Goal: Task Accomplishment & Management: Manage account settings

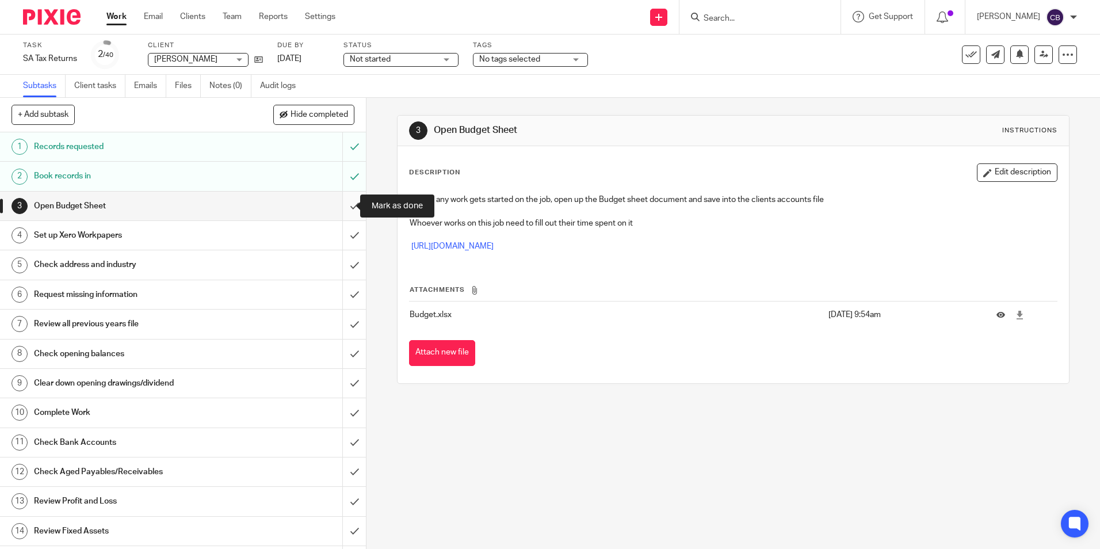
drag, startPoint x: 335, startPoint y: 204, endPoint x: 340, endPoint y: 220, distance: 16.8
click at [335, 204] on input "submit" at bounding box center [183, 206] width 366 height 29
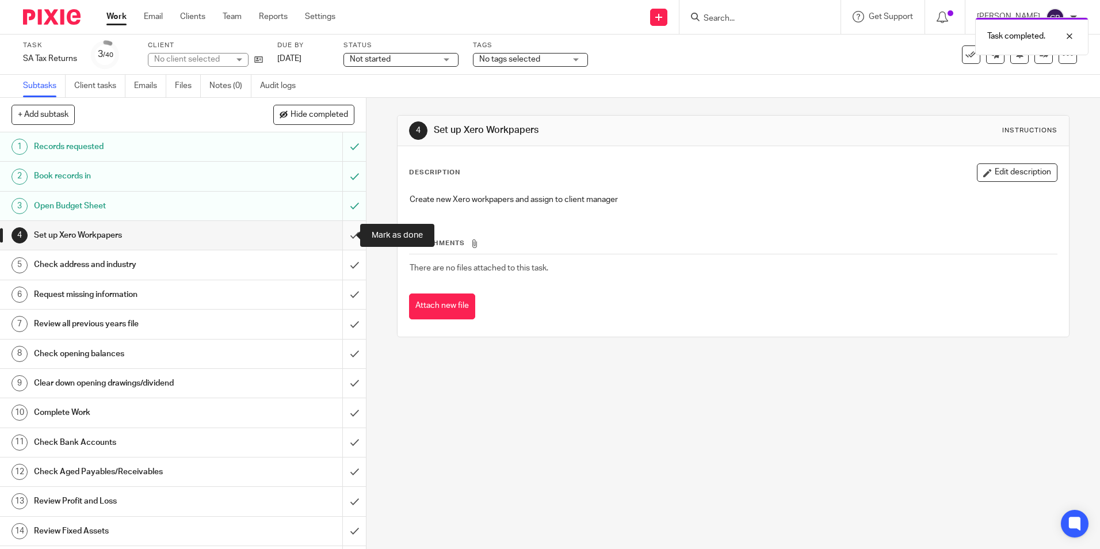
click at [337, 235] on input "submit" at bounding box center [183, 235] width 366 height 29
click at [345, 383] on input "submit" at bounding box center [183, 383] width 366 height 29
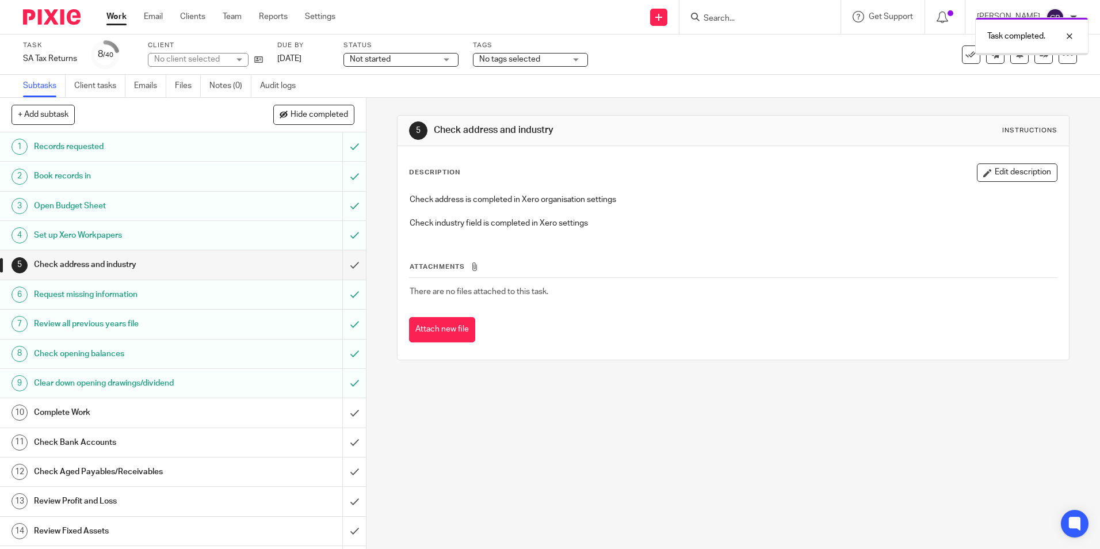
click at [341, 264] on input "submit" at bounding box center [183, 264] width 366 height 29
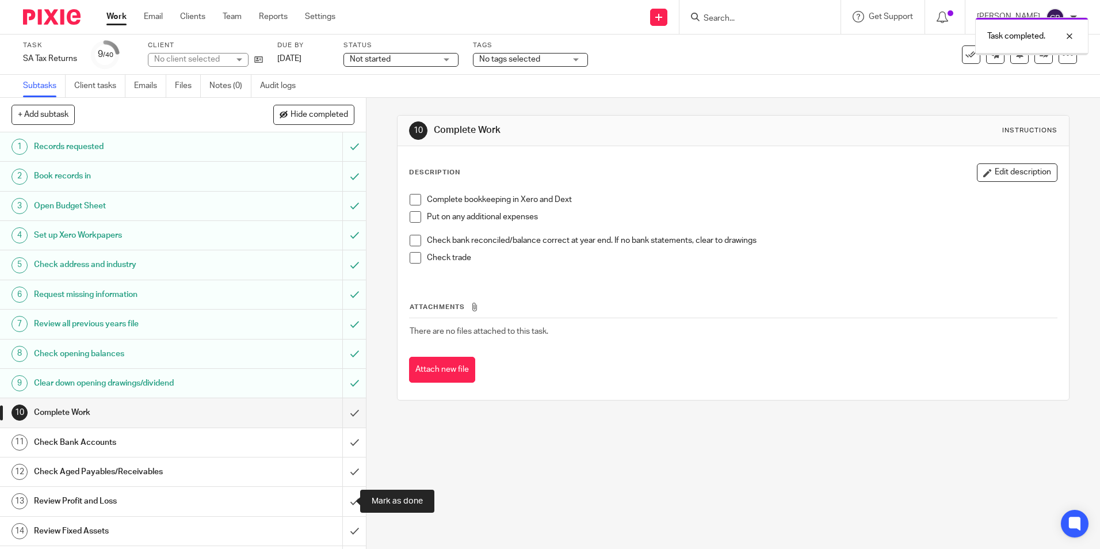
click at [344, 487] on input "submit" at bounding box center [183, 501] width 366 height 29
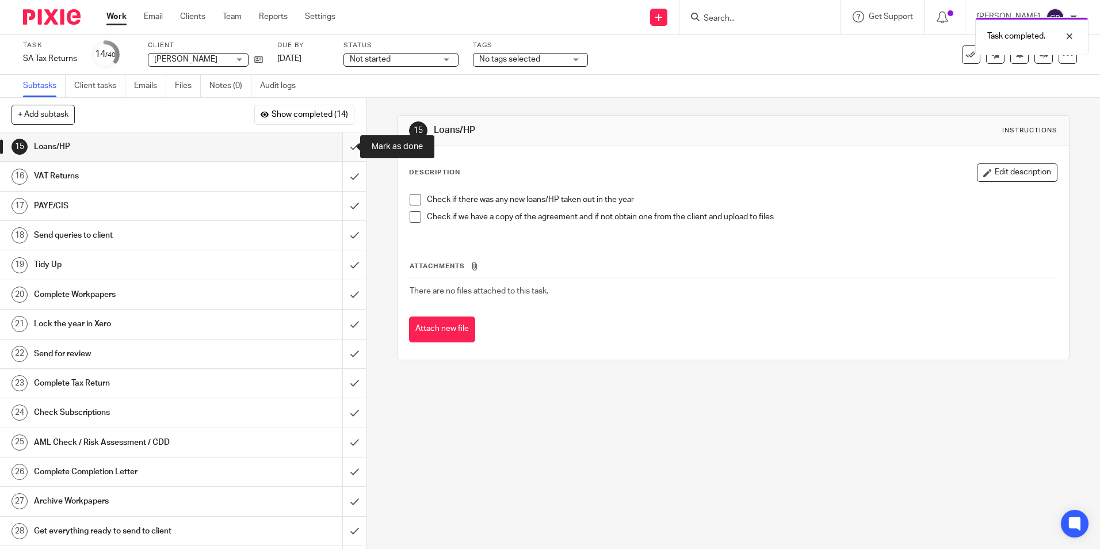
click at [339, 150] on input "submit" at bounding box center [183, 146] width 366 height 29
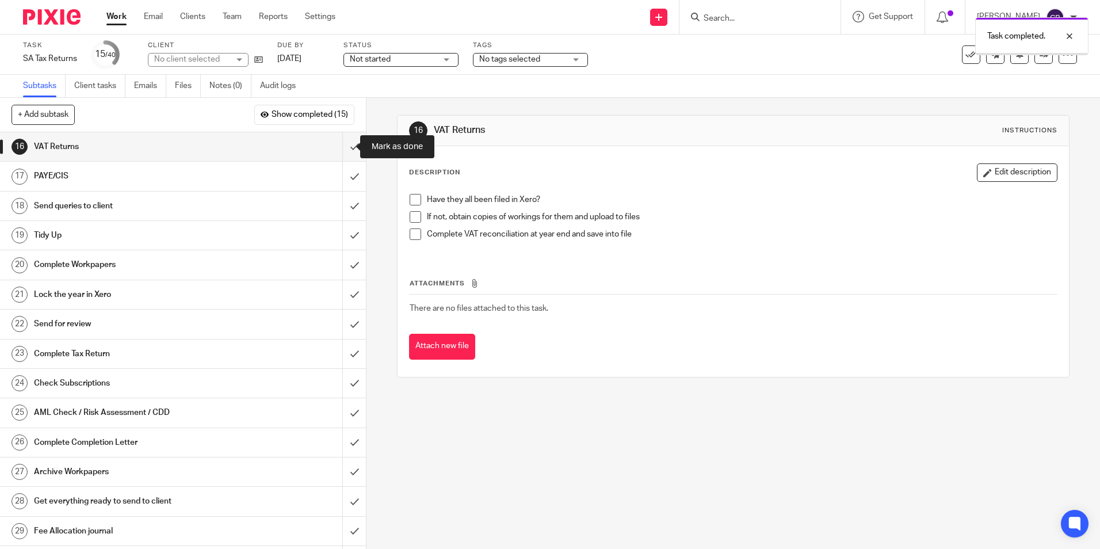
click at [339, 150] on input "submit" at bounding box center [183, 146] width 366 height 29
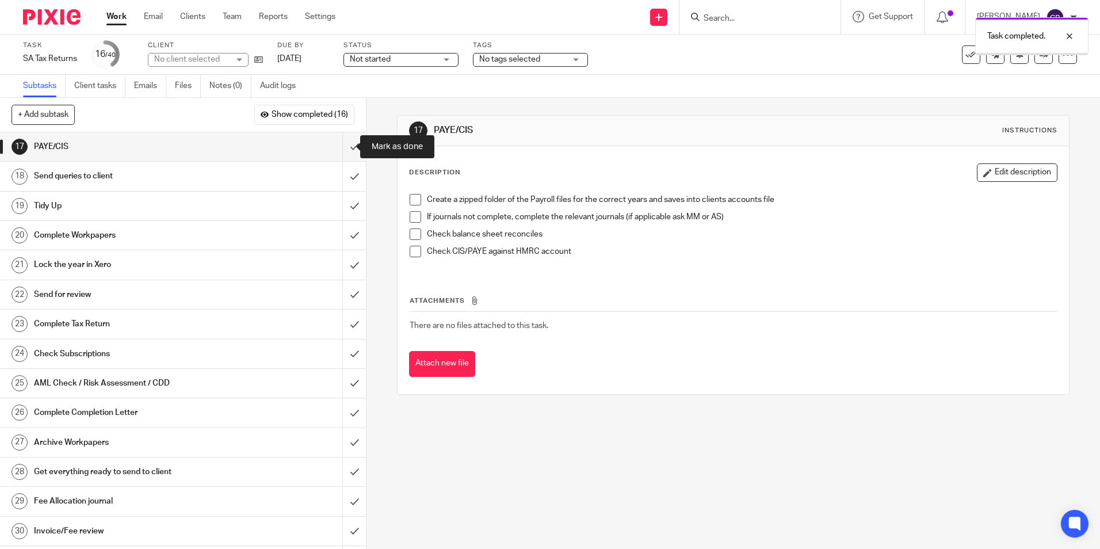
click at [339, 150] on input "submit" at bounding box center [183, 146] width 366 height 29
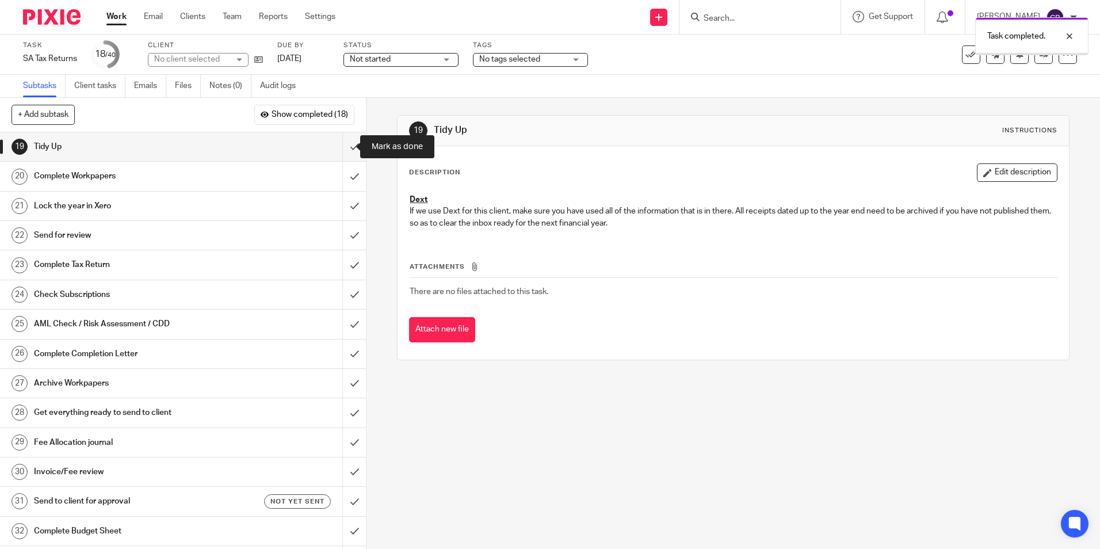
click at [339, 150] on input "submit" at bounding box center [183, 146] width 366 height 29
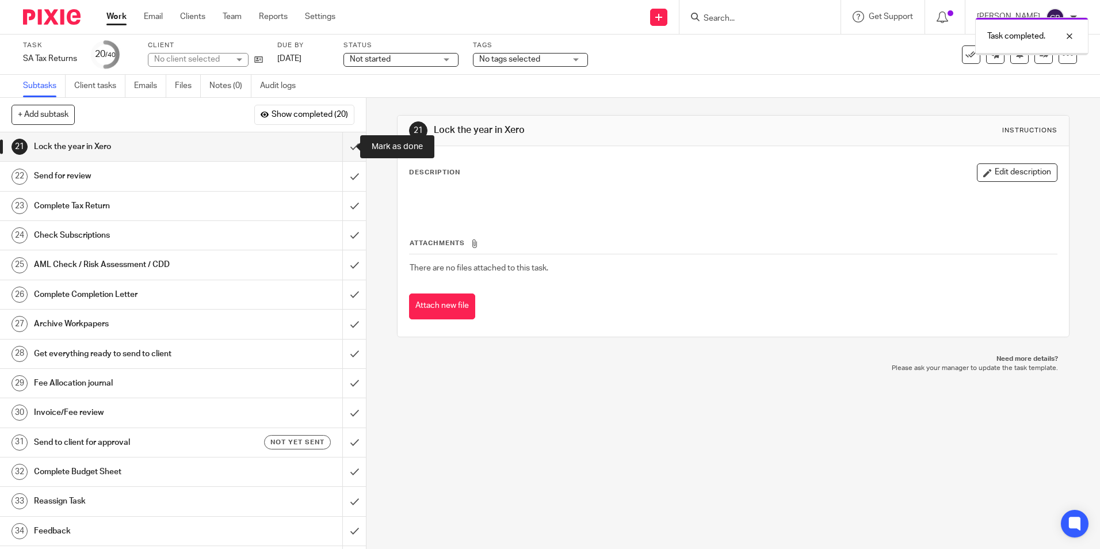
click at [339, 150] on input "submit" at bounding box center [183, 146] width 366 height 29
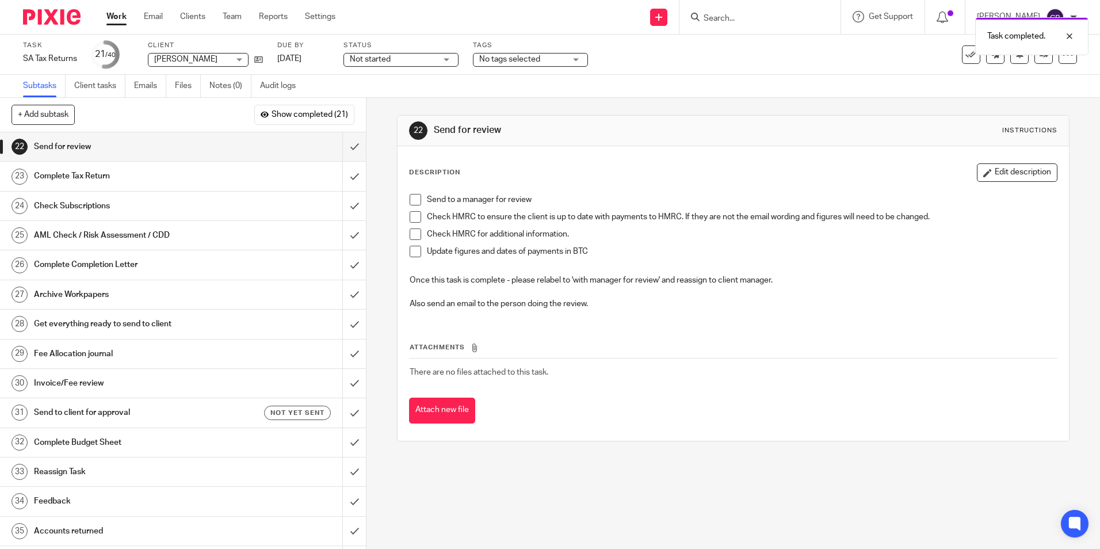
drag, startPoint x: 690, startPoint y: 112, endPoint x: 686, endPoint y: 50, distance: 62.2
click at [690, 109] on div "22 Send for review Instructions Description Edit description Send to a manager …" at bounding box center [733, 278] width 672 height 361
click at [680, 20] on div "Task completed." at bounding box center [819, 34] width 539 height 44
click at [683, 16] on div "Task completed." at bounding box center [819, 34] width 539 height 44
click at [673, 18] on div "Task completed." at bounding box center [819, 34] width 539 height 44
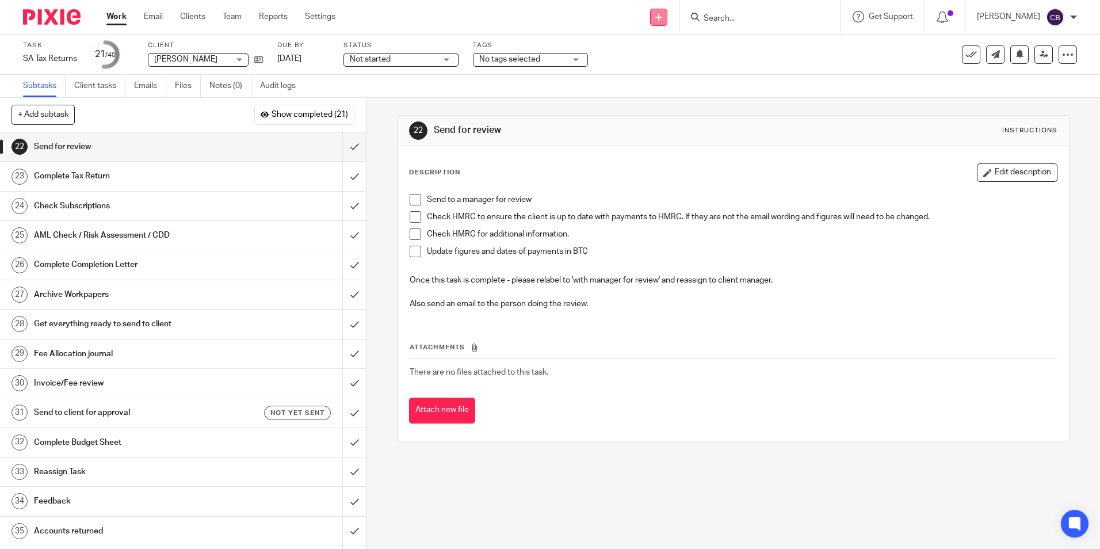
click at [667, 19] on link at bounding box center [658, 17] width 17 height 17
click at [674, 73] on link "Create task" at bounding box center [677, 70] width 81 height 17
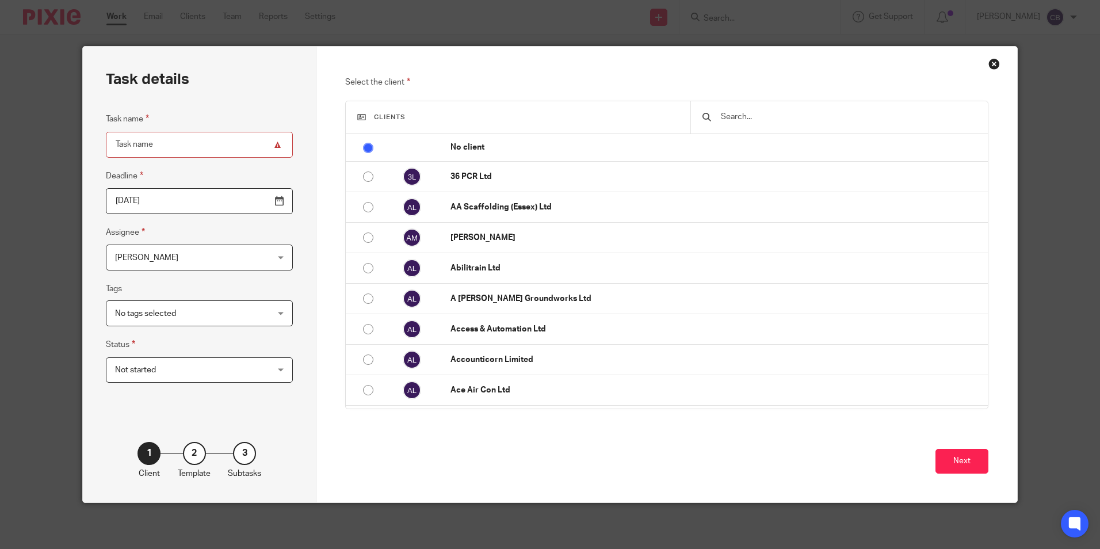
click at [175, 257] on span "[PERSON_NAME]" at bounding box center [186, 257] width 142 height 24
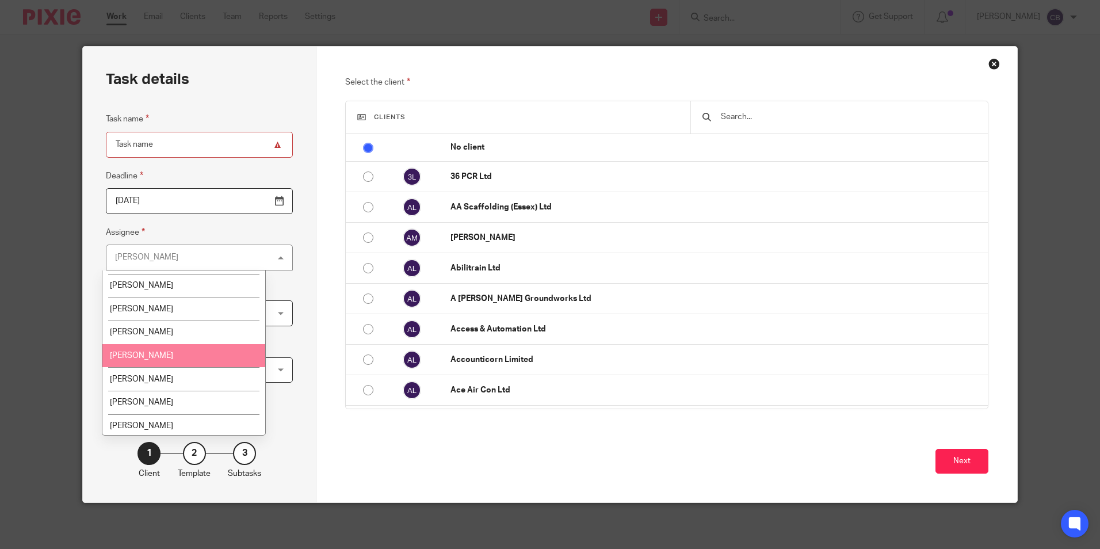
scroll to position [209, 0]
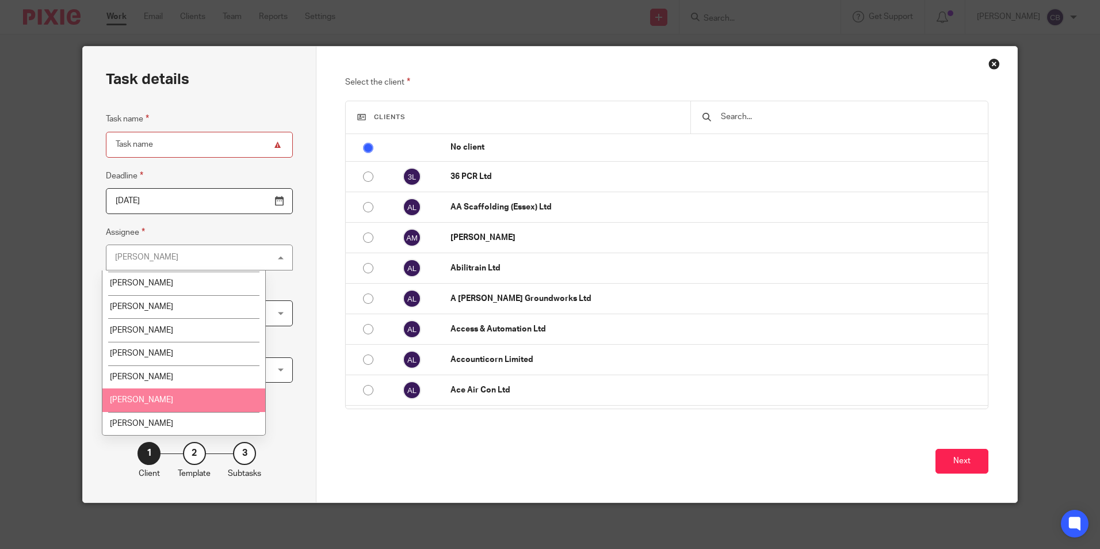
click at [165, 394] on li "[PERSON_NAME]" at bounding box center [183, 400] width 163 height 24
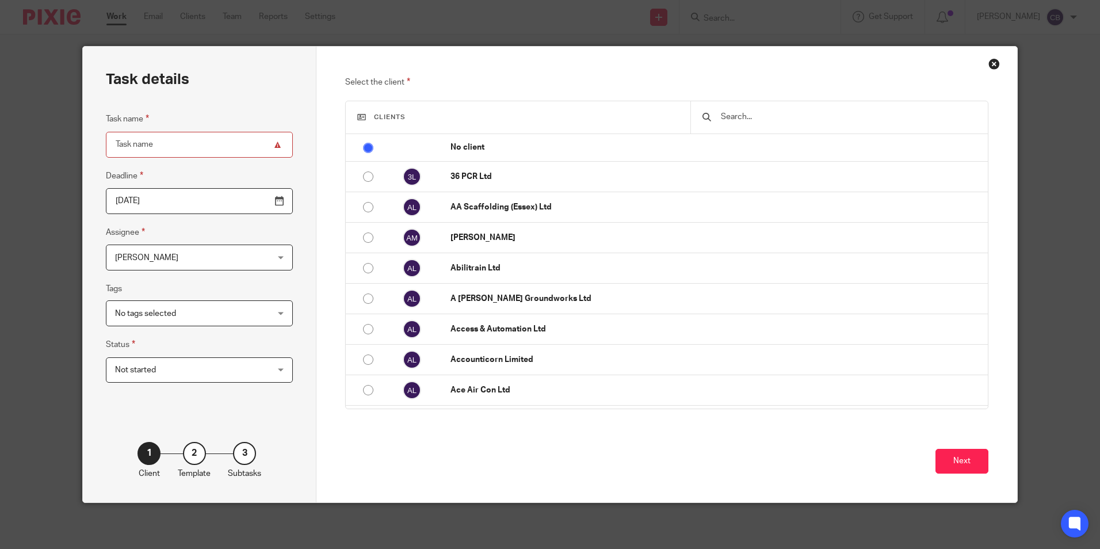
drag, startPoint x: 730, startPoint y: 118, endPoint x: 736, endPoint y: 116, distance: 6.0
click at [732, 118] on input "text" at bounding box center [848, 116] width 256 height 13
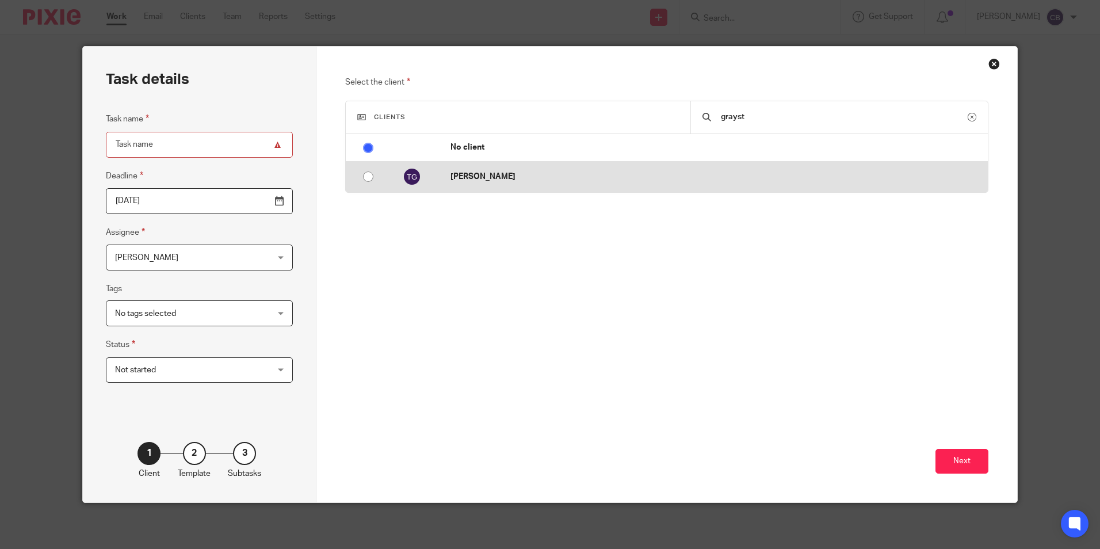
type input "grayst"
click at [460, 184] on td "[PERSON_NAME]" at bounding box center [713, 177] width 549 height 30
radio input "false"
radio input "true"
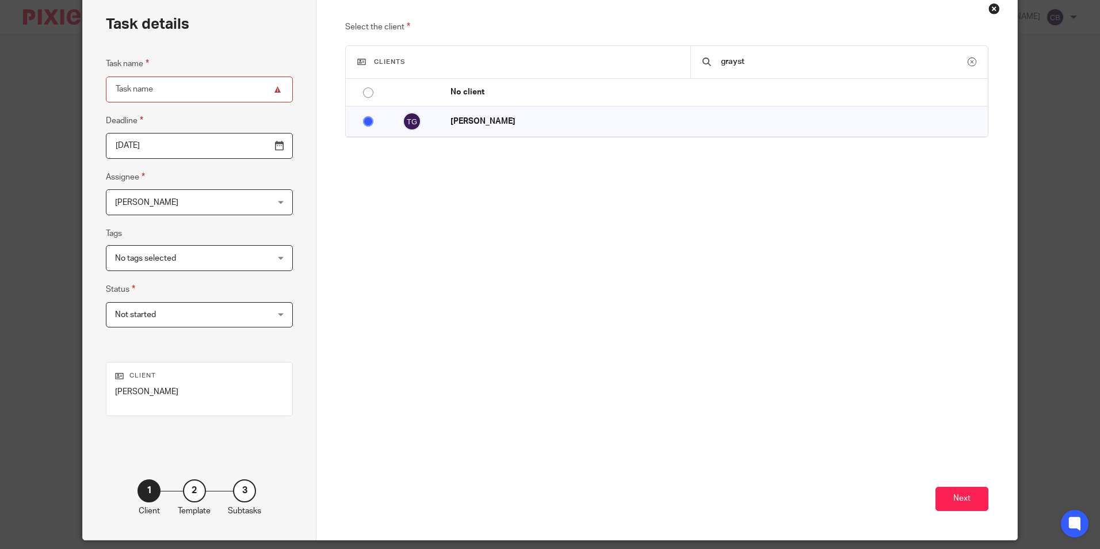
scroll to position [93, 0]
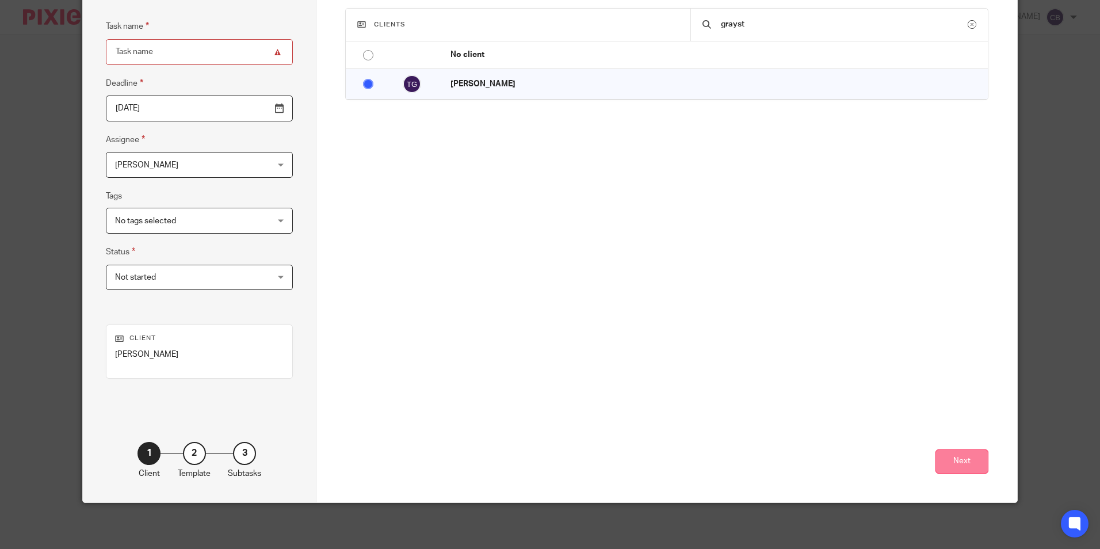
click at [978, 469] on button "Next" at bounding box center [962, 461] width 53 height 25
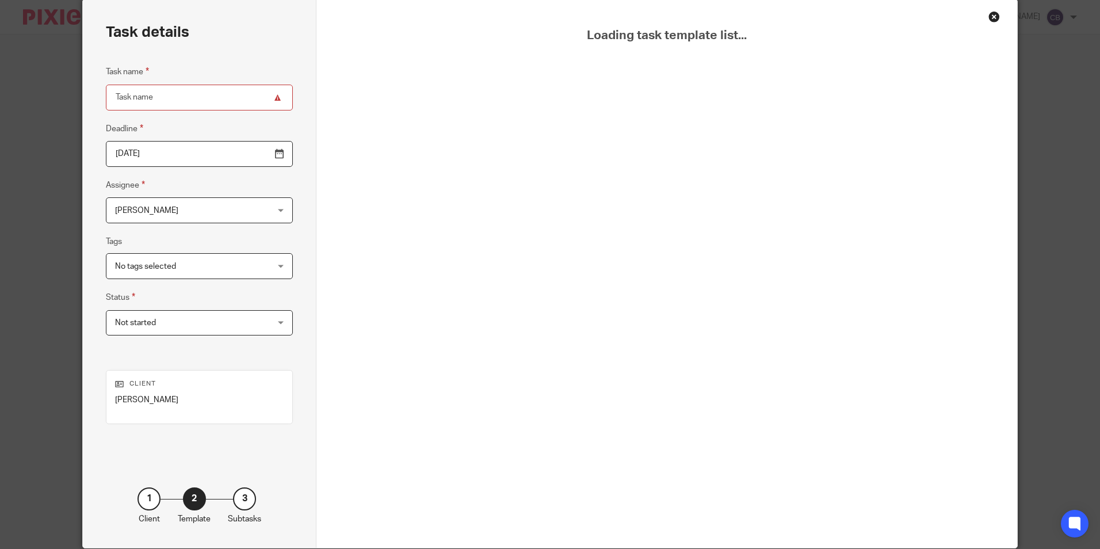
scroll to position [0, 0]
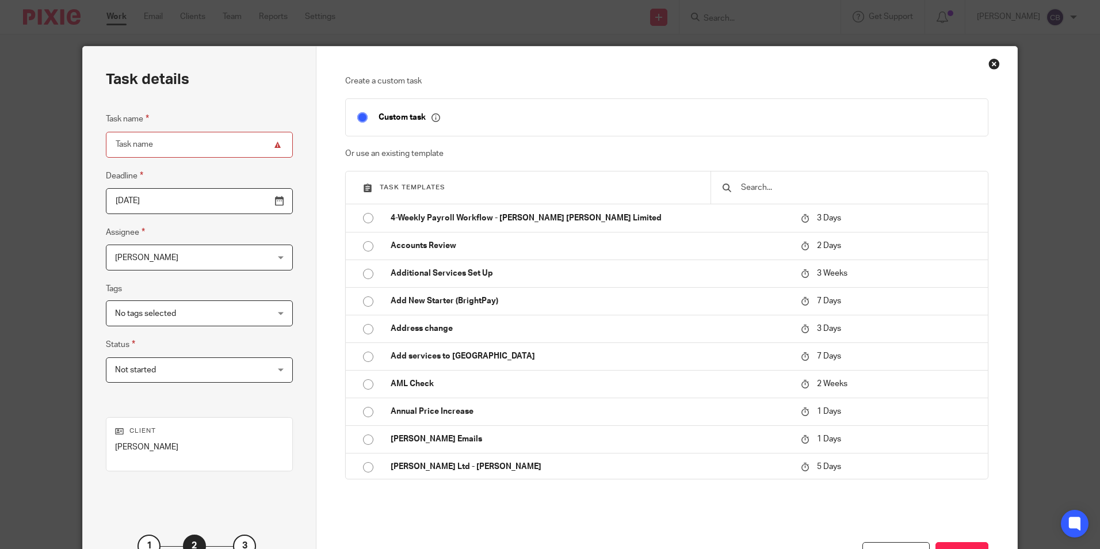
click at [747, 172] on div at bounding box center [849, 187] width 277 height 32
click at [747, 184] on input "text" at bounding box center [858, 187] width 236 height 13
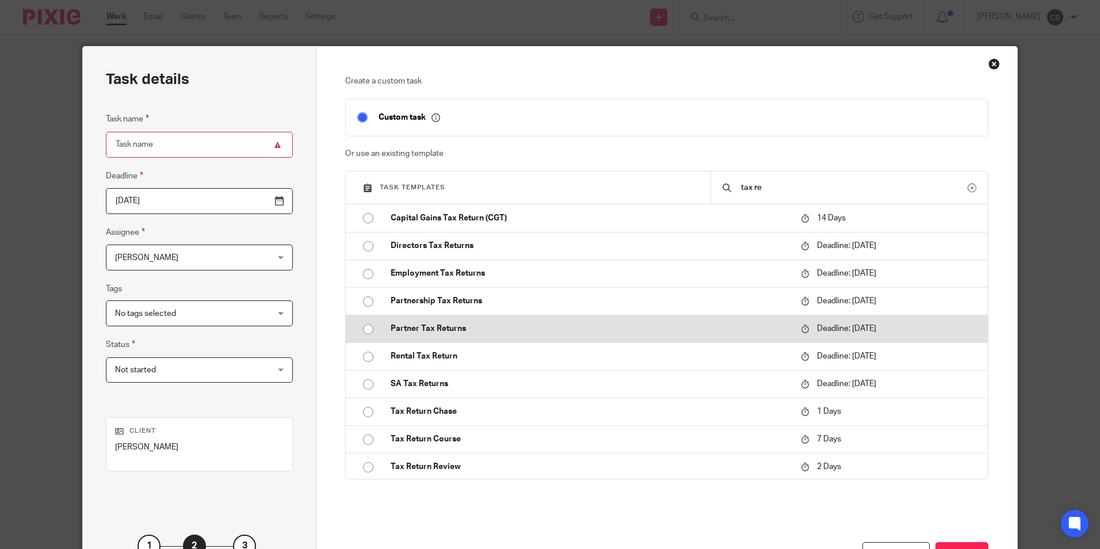
scroll to position [2, 0]
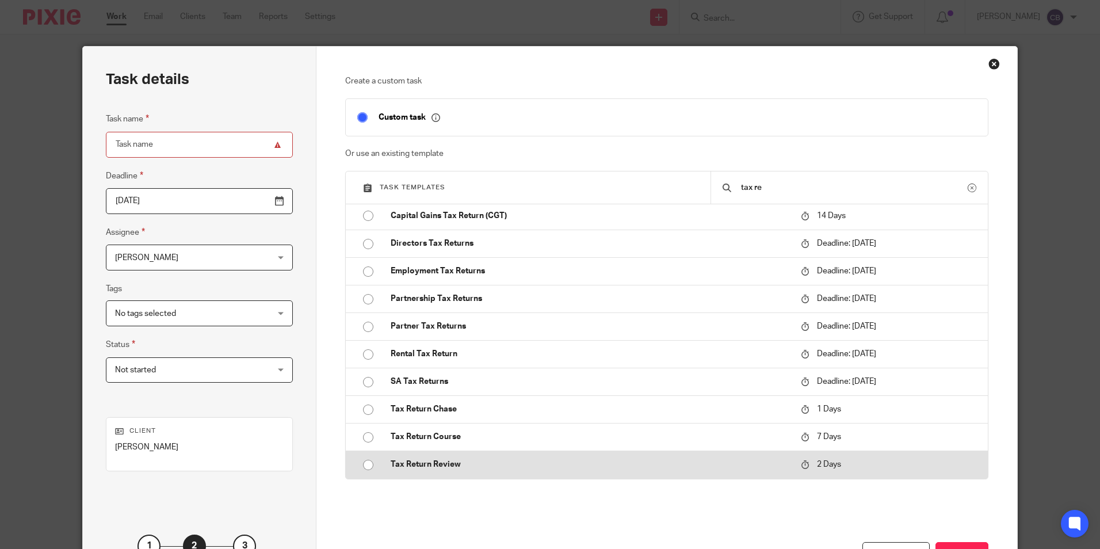
type input "tax re"
click at [434, 464] on p "Tax Return Review" at bounding box center [590, 465] width 399 height 12
type input "2025-08-21"
type input "Tax Return Review"
checkbox input "false"
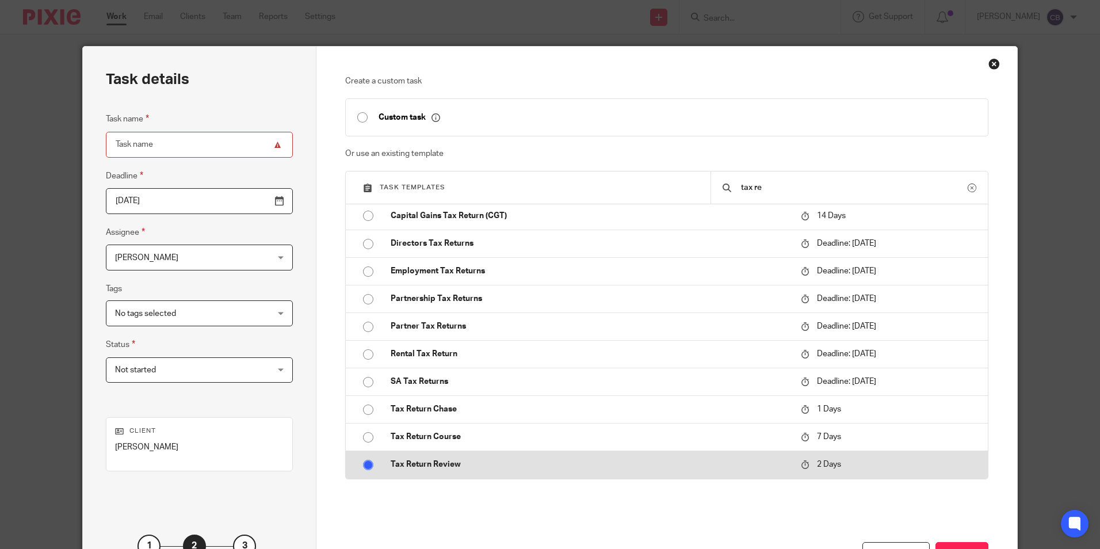
radio input "true"
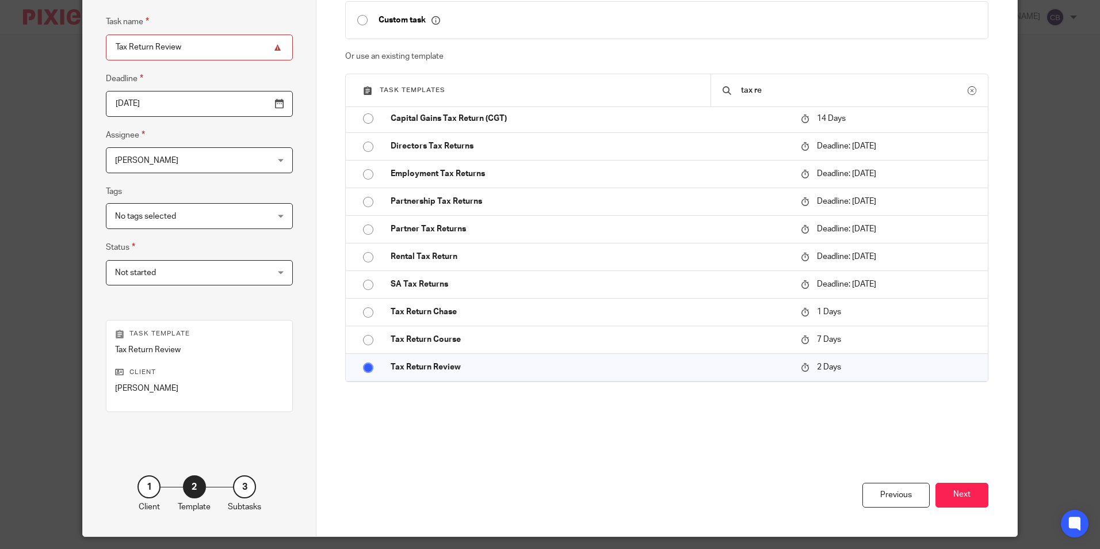
scroll to position [115, 0]
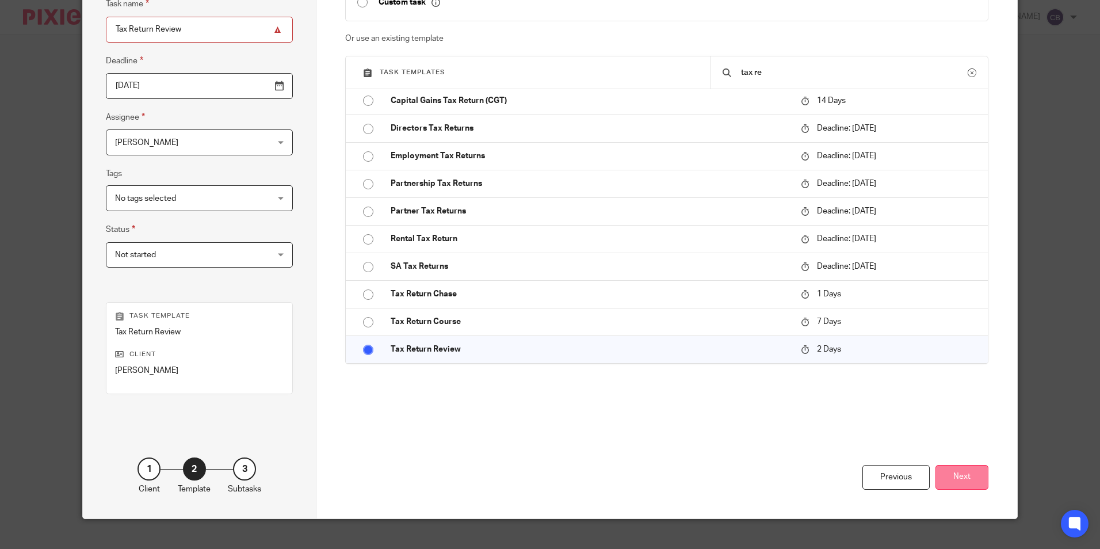
click at [956, 472] on button "Next" at bounding box center [962, 477] width 53 height 25
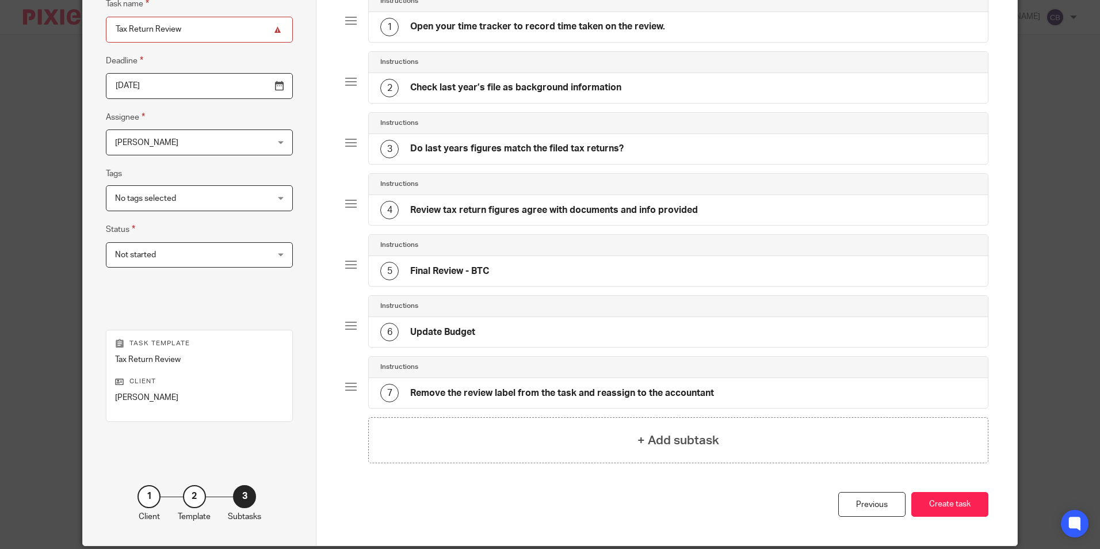
scroll to position [0, 0]
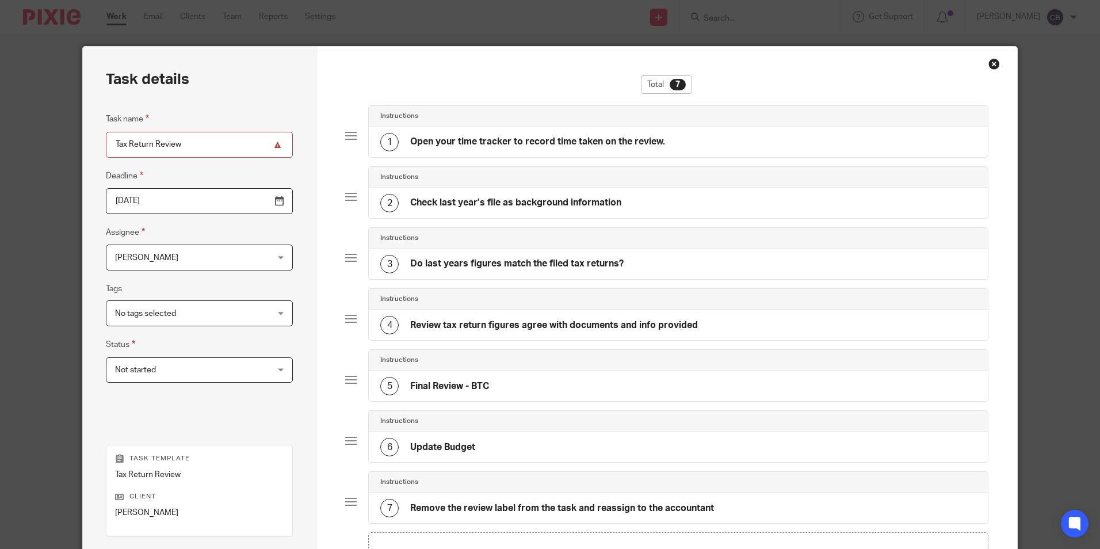
click at [550, 128] on div "1 Open your time tracker to record time taken on the review." at bounding box center [678, 142] width 619 height 30
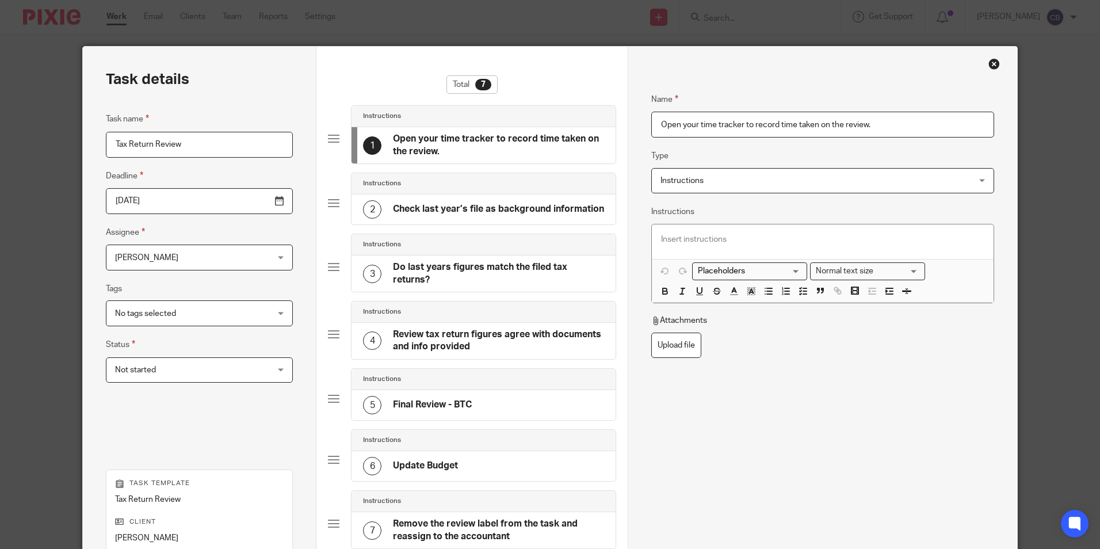
click at [714, 241] on p at bounding box center [822, 240] width 323 height 12
click at [170, 321] on span "No tags selected" at bounding box center [186, 313] width 142 height 24
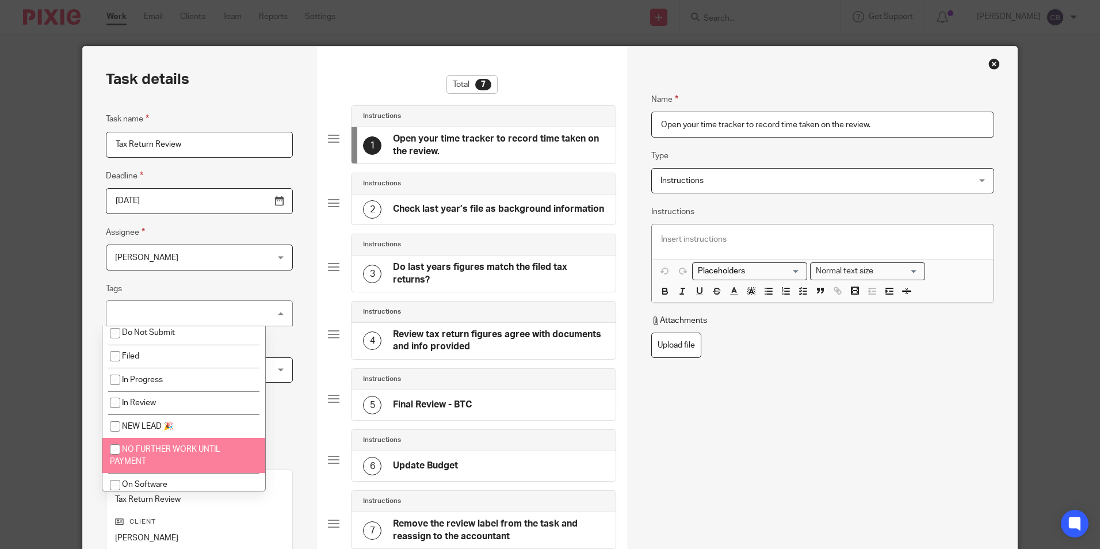
scroll to position [343, 0]
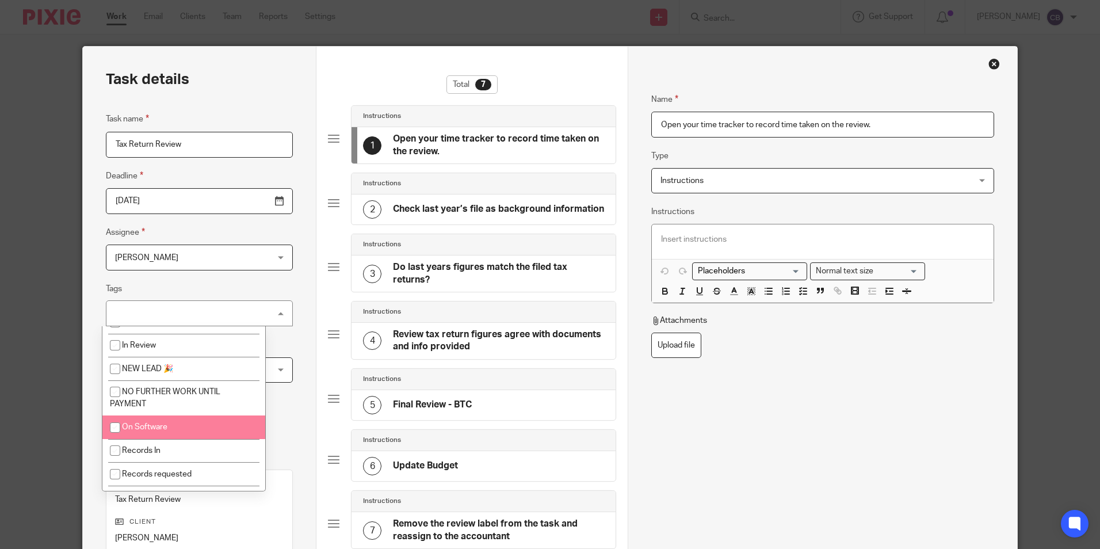
click at [167, 425] on li "On Software" at bounding box center [183, 427] width 163 height 24
checkbox input "true"
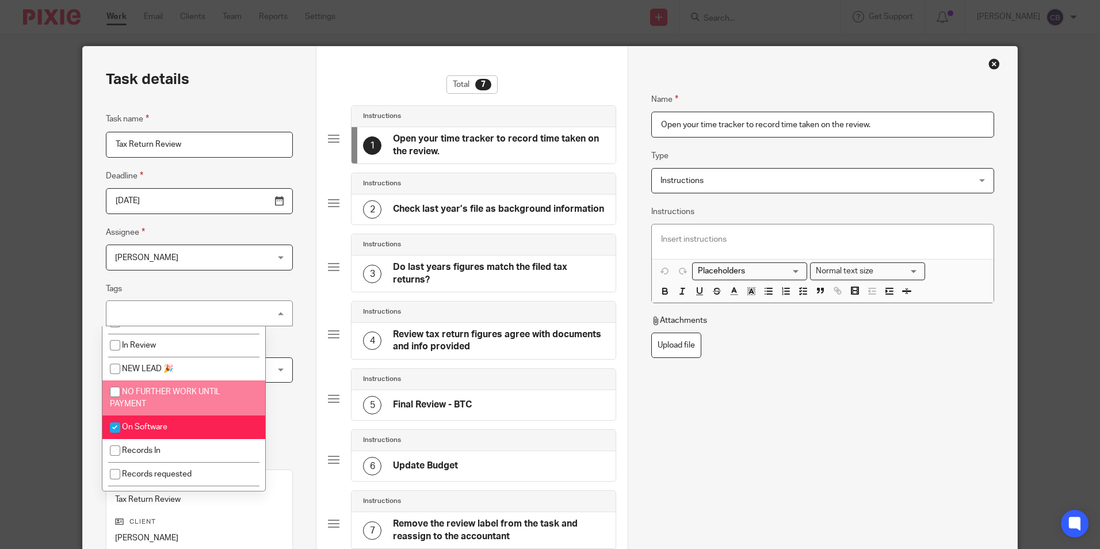
click at [707, 246] on div at bounding box center [822, 241] width 341 height 35
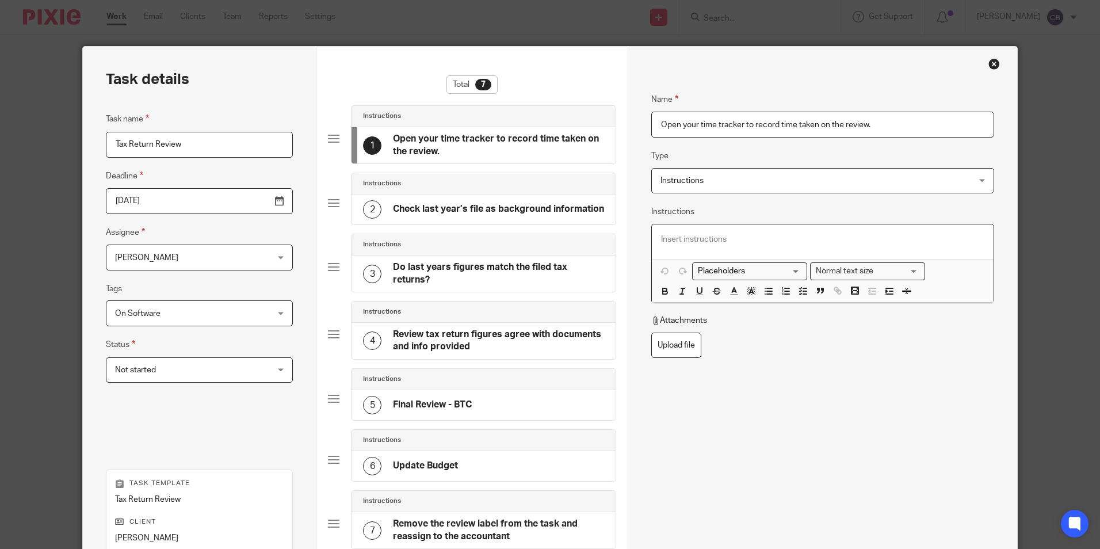
click at [696, 245] on div at bounding box center [822, 241] width 341 height 35
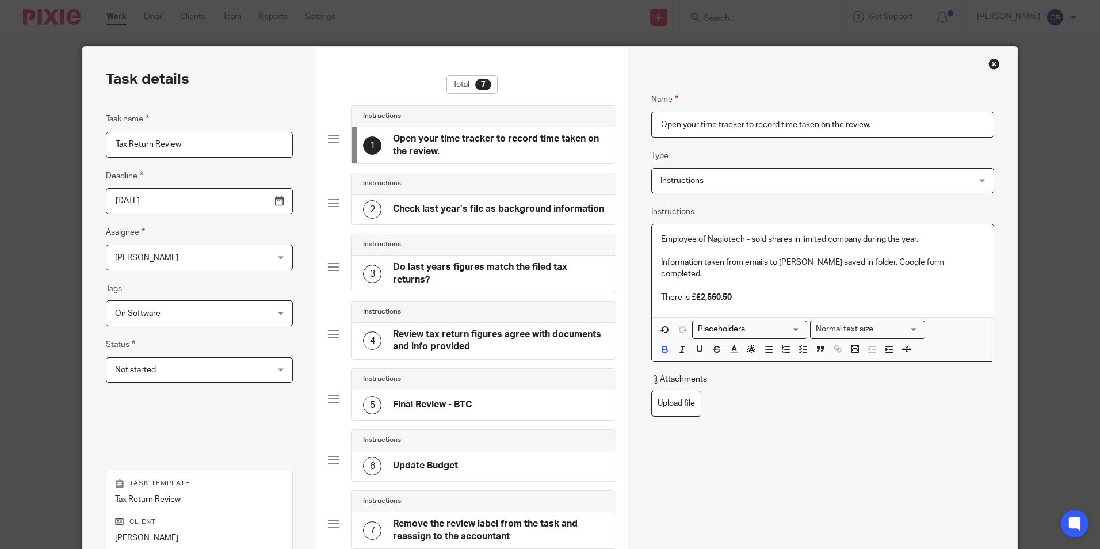
drag, startPoint x: 693, startPoint y: 285, endPoint x: 706, endPoint y: 284, distance: 13.3
click at [697, 293] on strong "£2,560.50" at bounding box center [714, 297] width 36 height 8
click at [745, 292] on p "There is £2,560.50" at bounding box center [822, 298] width 323 height 12
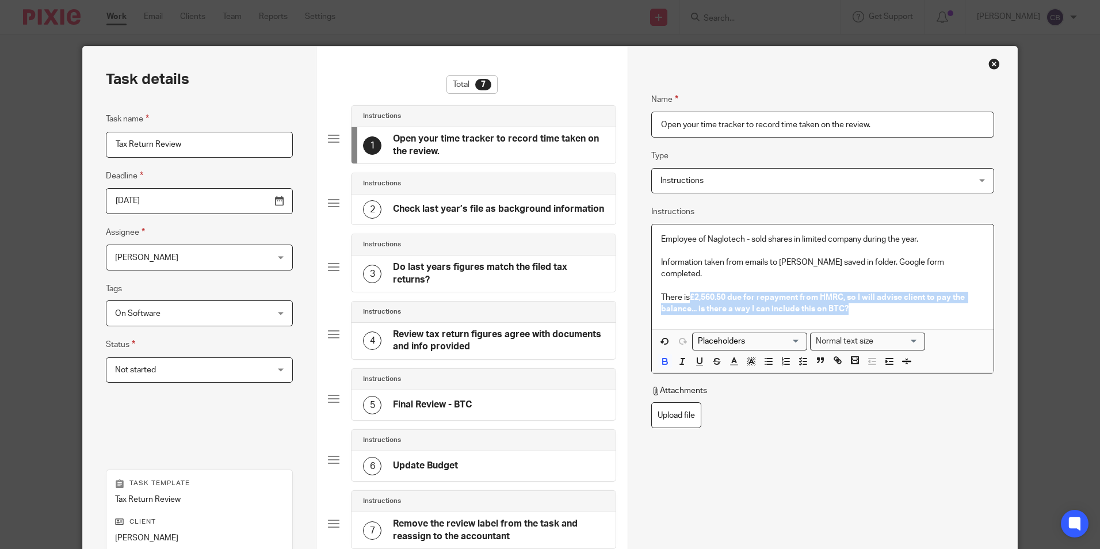
drag, startPoint x: 846, startPoint y: 304, endPoint x: 686, endPoint y: 284, distance: 161.8
click at [686, 284] on div "Employee of Naglotech - sold shares in limited company during the year. Informa…" at bounding box center [822, 276] width 341 height 105
drag, startPoint x: 661, startPoint y: 352, endPoint x: 670, endPoint y: 341, distance: 14.3
click at [660, 356] on icon "button" at bounding box center [665, 361] width 10 height 10
click at [904, 292] on p "There is £2,560.50 due for repayment from HMRC, so I will advise client to pay …" at bounding box center [822, 304] width 323 height 24
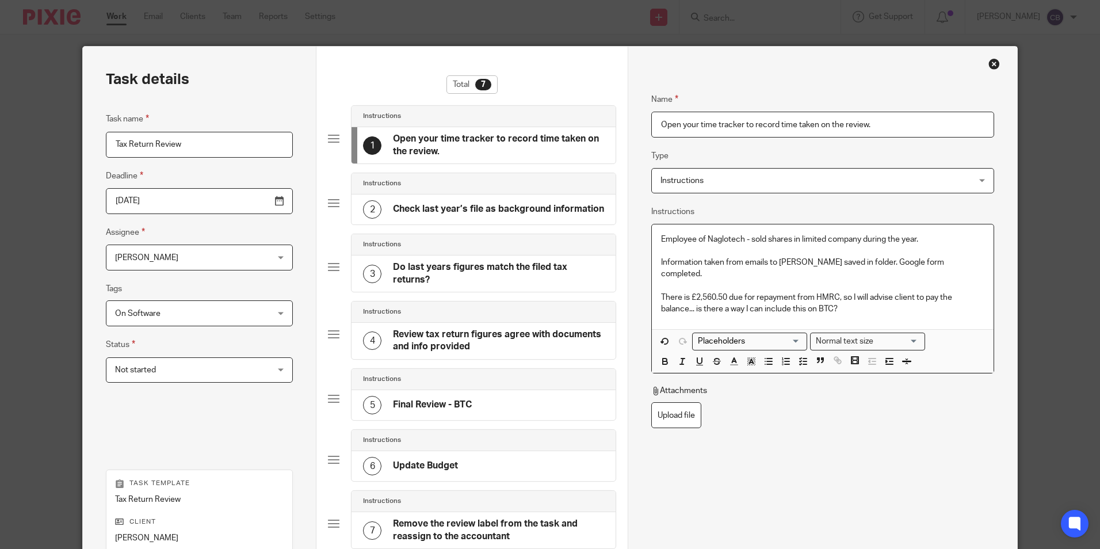
click at [884, 299] on p "There is £2,560.50 due for repayment from HMRC, so I will advise client to pay …" at bounding box center [822, 304] width 323 height 24
click at [900, 295] on p "There is £2,560.50 due for repayment from HMRC, so I will advise client to pay …" at bounding box center [822, 304] width 323 height 24
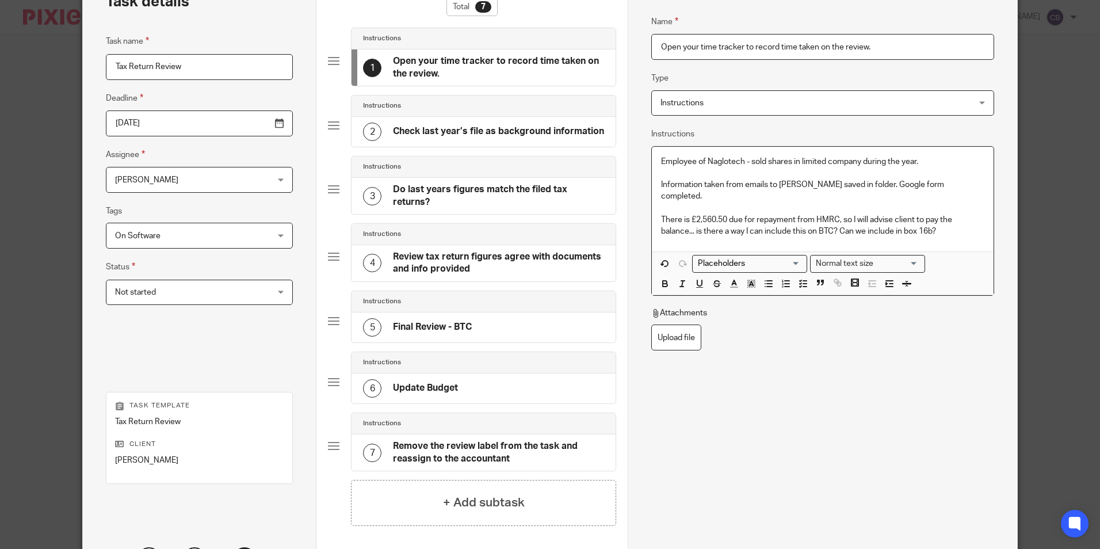
scroll to position [184, 0]
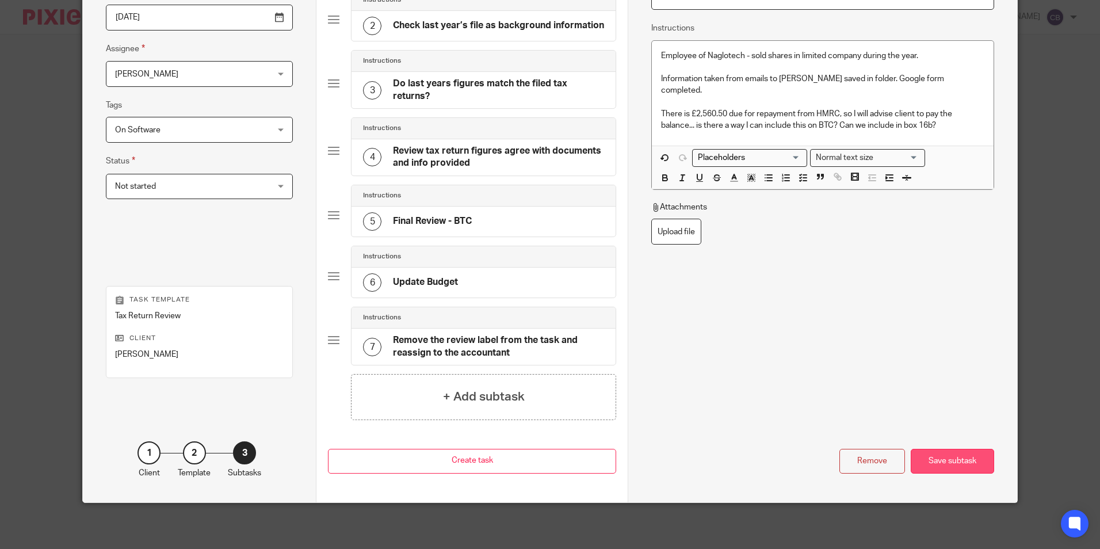
click at [921, 455] on div "Save subtask" at bounding box center [952, 461] width 83 height 25
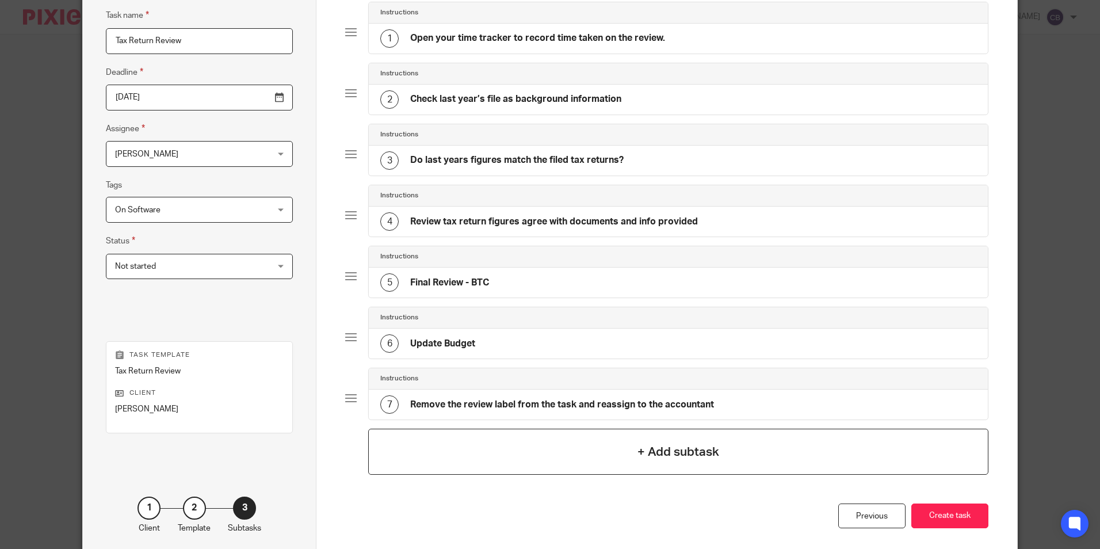
scroll to position [158, 0]
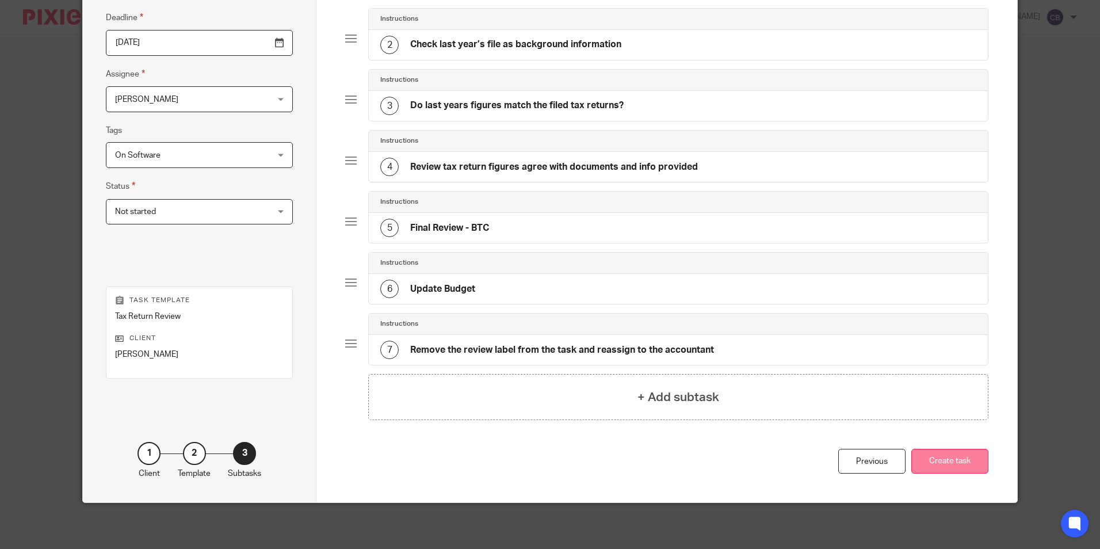
click at [932, 455] on button "Create task" at bounding box center [949, 461] width 77 height 25
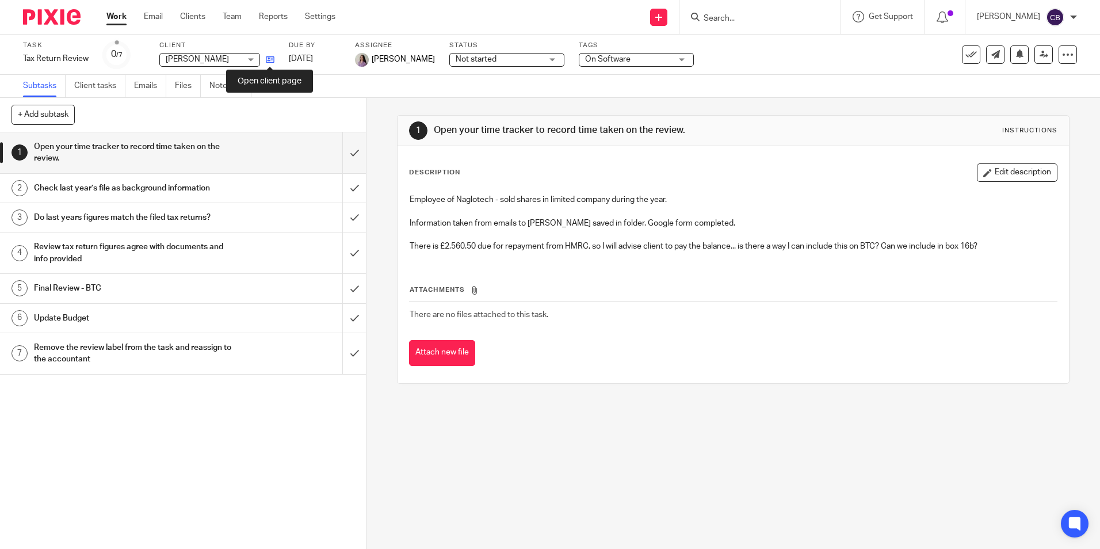
click at [272, 58] on icon at bounding box center [270, 59] width 9 height 9
click at [376, 114] on div "1 Open your time tracker to record time taken on the review. Instructions Descr…" at bounding box center [734, 323] width 734 height 451
click at [377, 116] on div "1 Open your time tracker to record time taken on the review. Instructions Descr…" at bounding box center [734, 323] width 734 height 451
click at [731, 21] on input "Search" at bounding box center [755, 19] width 104 height 10
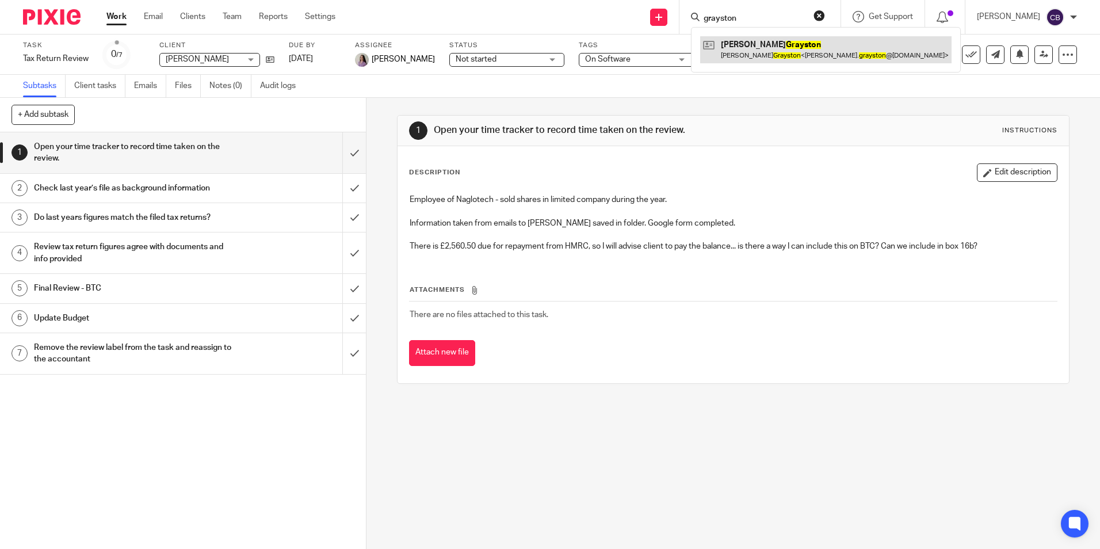
type input "grayston"
drag, startPoint x: 783, startPoint y: 38, endPoint x: 755, endPoint y: 63, distance: 37.1
click at [783, 39] on link at bounding box center [825, 49] width 251 height 26
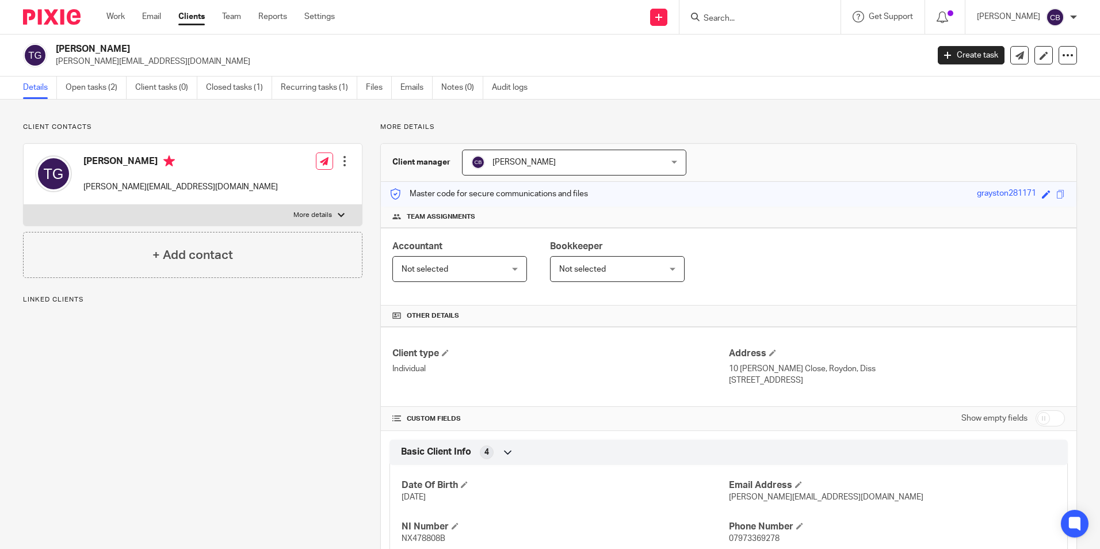
drag, startPoint x: 127, startPoint y: 312, endPoint x: 142, endPoint y: 177, distance: 136.0
click at [105, 98] on div "Details Open tasks (2) Client tasks (0) Closed tasks (1) Recurring tasks (1) Fi…" at bounding box center [550, 88] width 1100 height 23
click at [103, 81] on link "Open tasks (2)" at bounding box center [96, 88] width 61 height 22
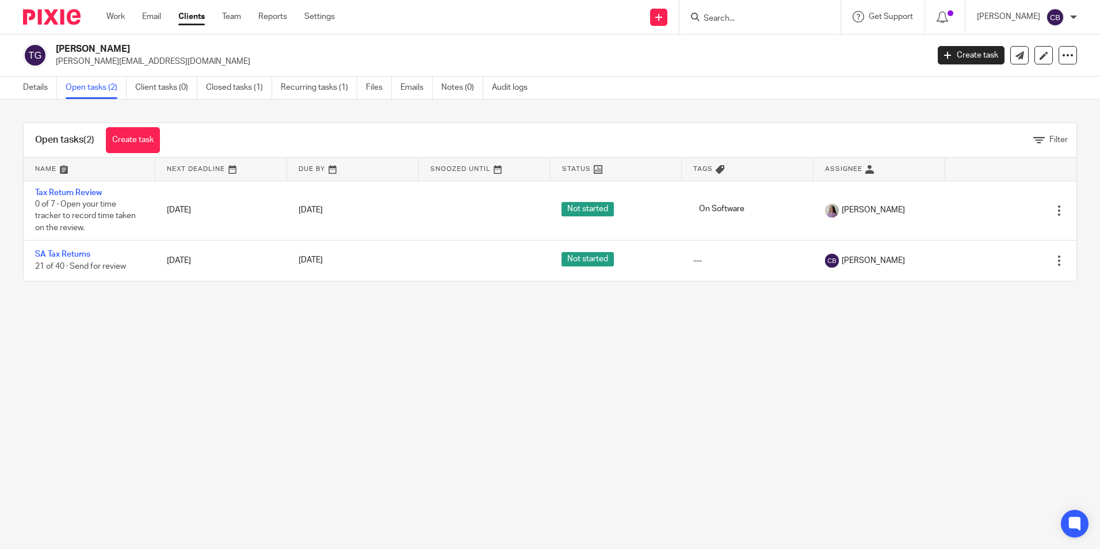
drag, startPoint x: 116, startPoint y: 301, endPoint x: 115, endPoint y: 291, distance: 10.5
click at [116, 299] on div "Open tasks (2) Create task Filter Name Next Deadline Due By Snoozed Until Statu…" at bounding box center [550, 202] width 1100 height 205
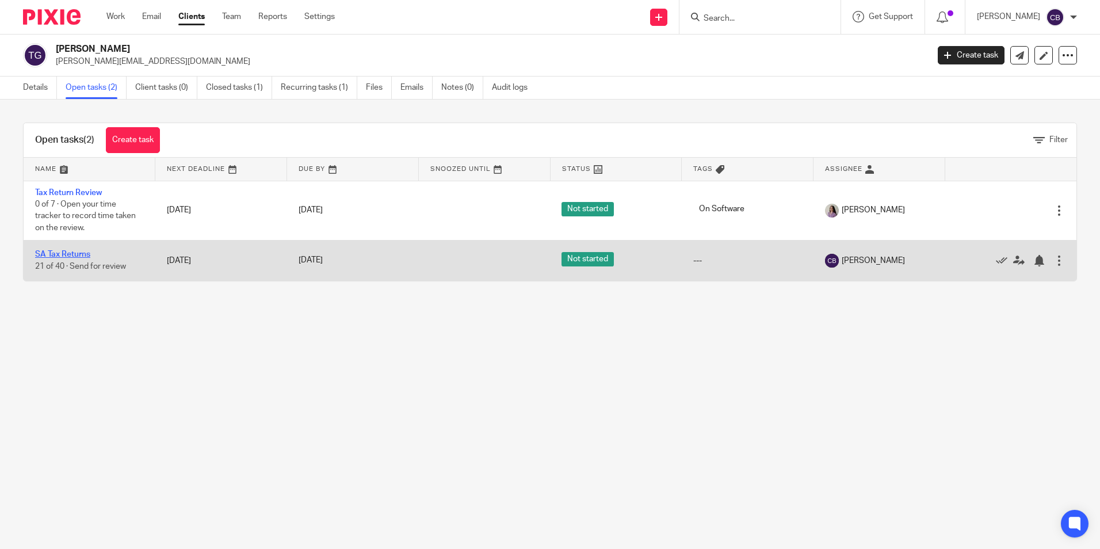
drag, startPoint x: 59, startPoint y: 271, endPoint x: 64, endPoint y: 252, distance: 19.8
click at [60, 268] on td "SA Tax Returns 21 of 40 · Send for review" at bounding box center [90, 260] width 132 height 41
click at [64, 250] on link "SA Tax Returns" at bounding box center [62, 254] width 55 height 8
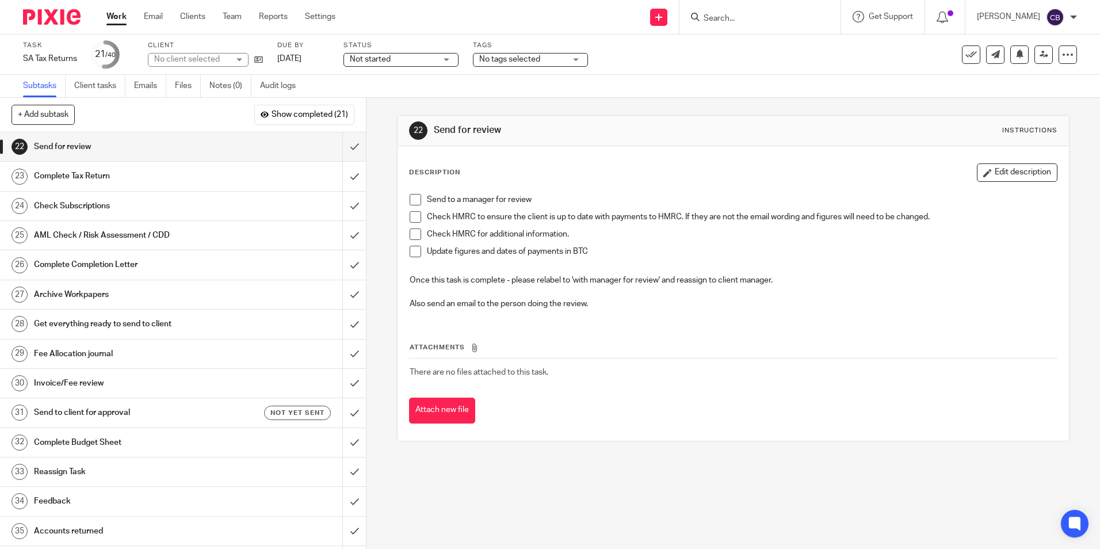
click at [425, 63] on span "Not started" at bounding box center [393, 60] width 86 height 12
click at [411, 93] on li "In progress" at bounding box center [401, 102] width 114 height 24
click at [344, 146] on input "submit" at bounding box center [183, 146] width 366 height 29
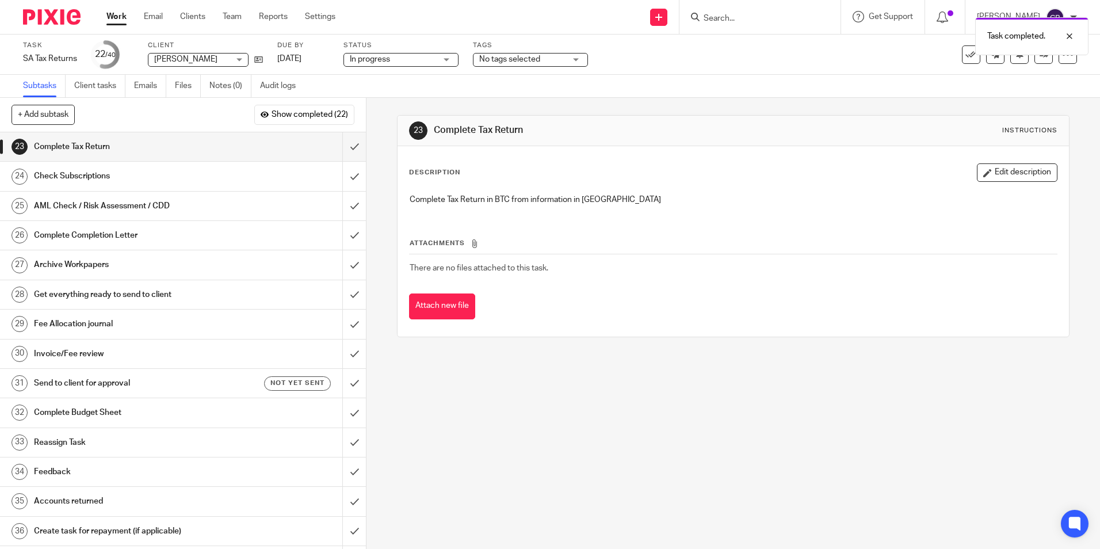
drag, startPoint x: 607, startPoint y: 365, endPoint x: 520, endPoint y: 383, distance: 89.3
click at [566, 375] on div "23 Complete Tax Return Instructions Description Edit description Complete Tax R…" at bounding box center [734, 323] width 734 height 451
click at [512, 385] on div "23 Complete Tax Return Instructions Description Edit description Complete Tax R…" at bounding box center [734, 323] width 734 height 451
click at [122, 13] on link "Work" at bounding box center [116, 17] width 20 height 12
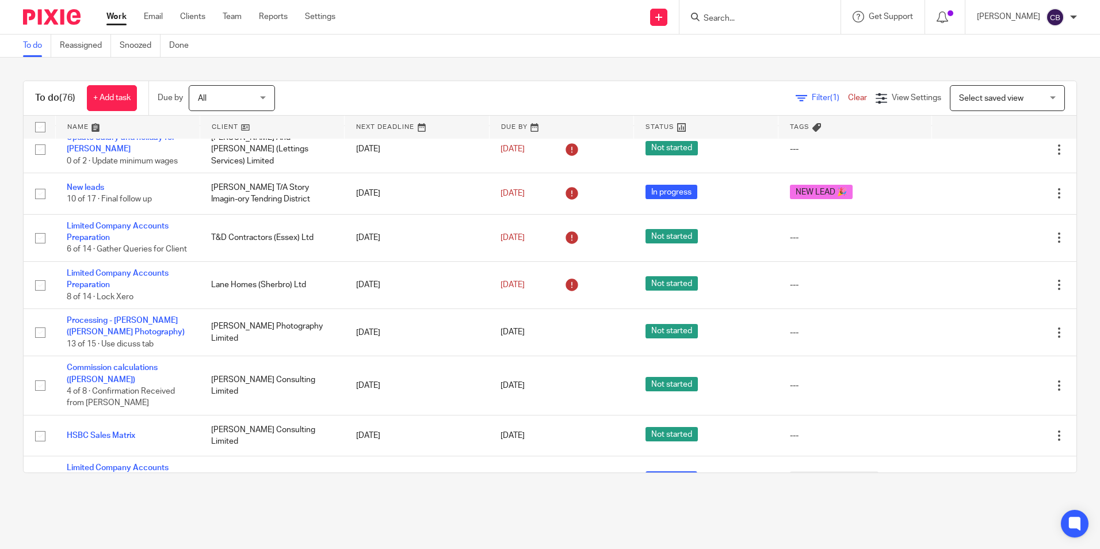
scroll to position [633, 0]
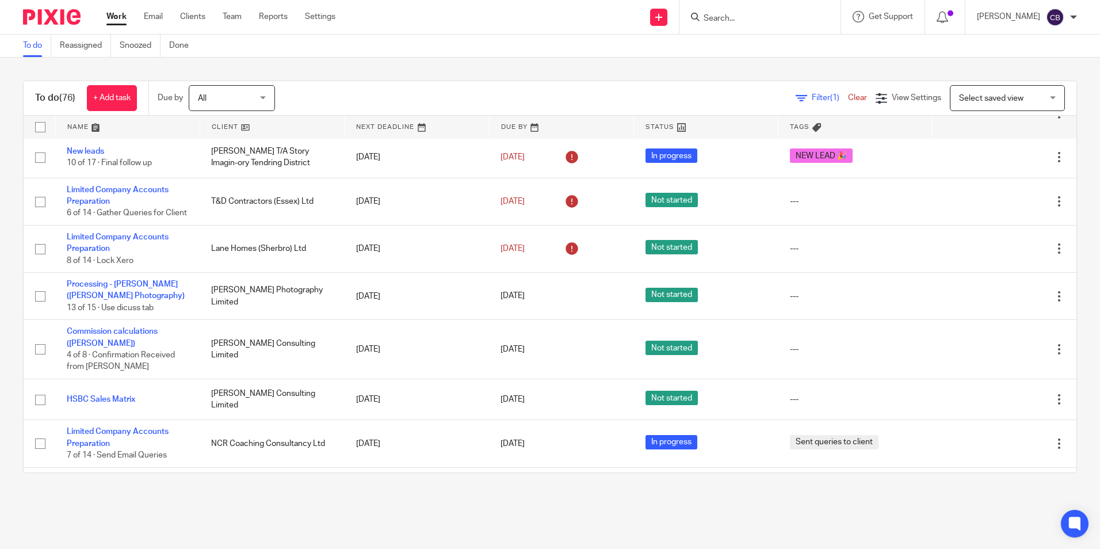
click at [830, 101] on span "(1)" at bounding box center [834, 98] width 9 height 8
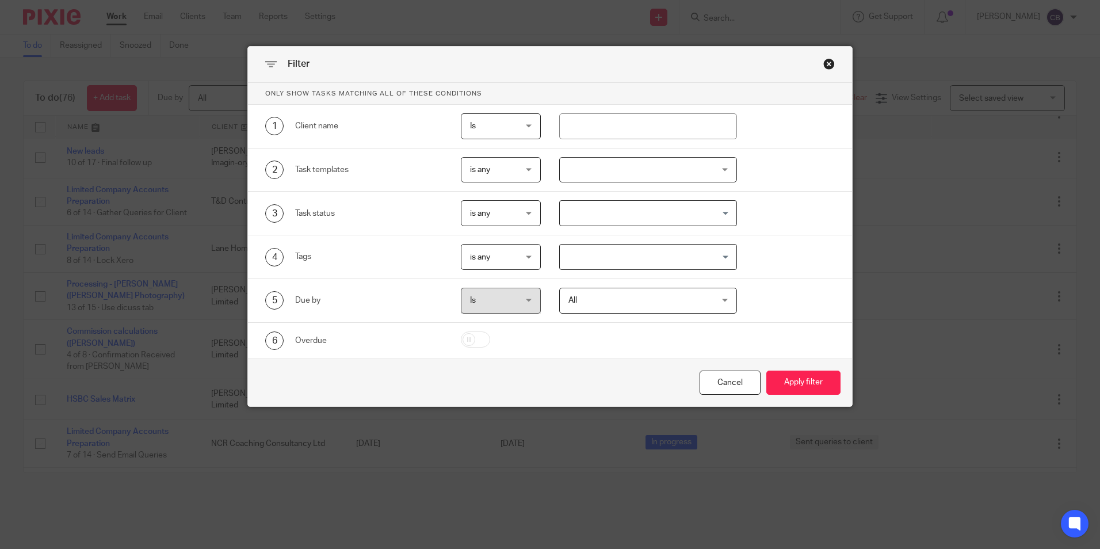
click at [598, 167] on div at bounding box center [648, 170] width 178 height 26
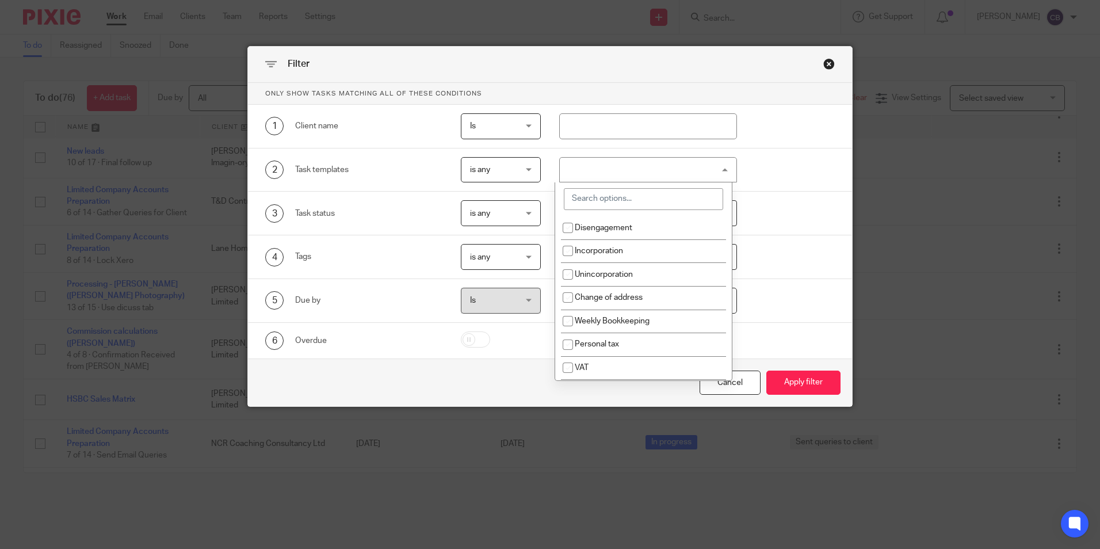
click at [602, 198] on input "search" at bounding box center [643, 199] width 159 height 22
drag, startPoint x: 468, startPoint y: 388, endPoint x: 582, endPoint y: 391, distance: 114.6
click at [493, 387] on div "Cancel Apply filter" at bounding box center [550, 382] width 604 height 48
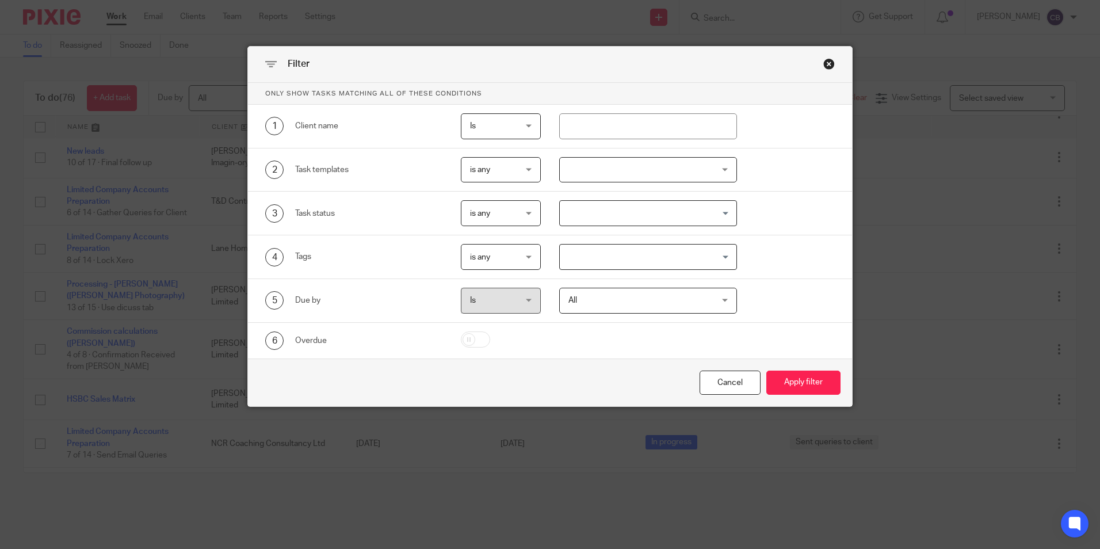
drag, startPoint x: 582, startPoint y: 391, endPoint x: 677, endPoint y: 387, distance: 95.1
click at [600, 391] on div "Cancel Apply filter" at bounding box center [550, 382] width 604 height 48
click at [599, 120] on input "text" at bounding box center [648, 126] width 178 height 26
type input "larner"
click at [766, 371] on button "Apply filter" at bounding box center [803, 383] width 74 height 25
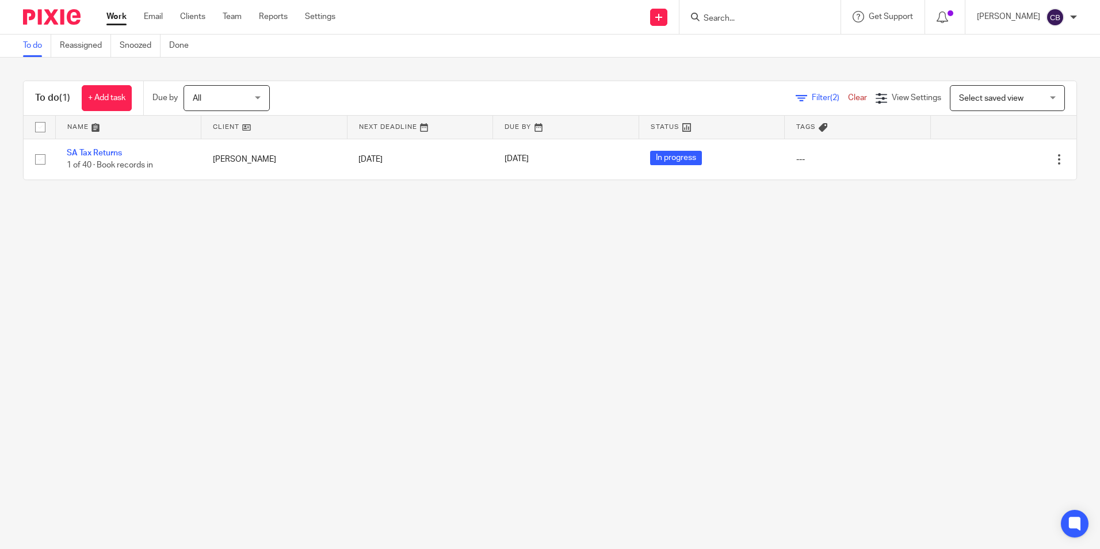
click at [285, 242] on main "To do Reassigned Snoozed Done To do (1) + Add task Due by All All Today Tomorro…" at bounding box center [550, 274] width 1100 height 549
drag, startPoint x: 177, startPoint y: 245, endPoint x: 184, endPoint y: 196, distance: 49.3
click at [175, 242] on main "To do Reassigned Snoozed Done To do (1) + Add task Due by All All Today Tomorro…" at bounding box center [550, 274] width 1100 height 549
click at [827, 100] on span "Filter (2)" at bounding box center [830, 98] width 36 height 8
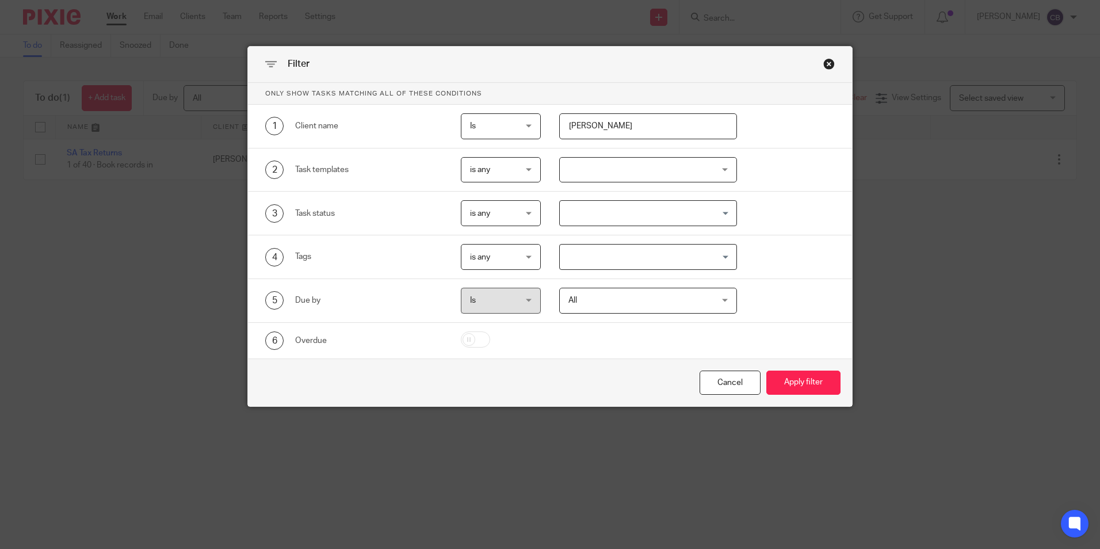
drag, startPoint x: 616, startPoint y: 126, endPoint x: 556, endPoint y: 132, distance: 60.7
click at [611, 127] on input "[PERSON_NAME]" at bounding box center [648, 126] width 178 height 26
click at [573, 128] on input "[PERSON_NAME]" at bounding box center [648, 126] width 178 height 26
click at [573, 128] on input "larner" at bounding box center [648, 126] width 178 height 26
type input "hibble"
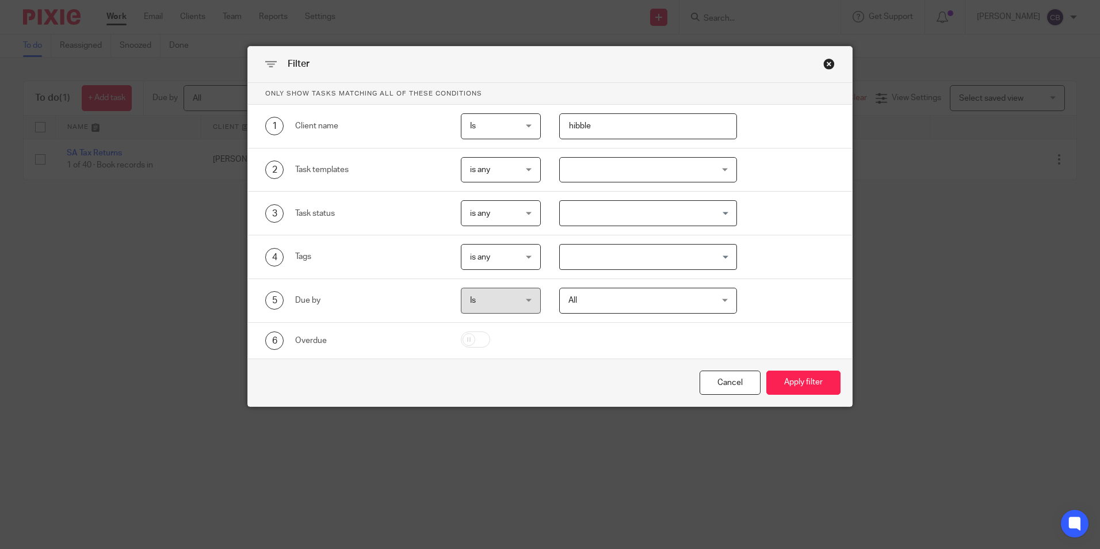
click at [766, 371] on button "Apply filter" at bounding box center [803, 383] width 74 height 25
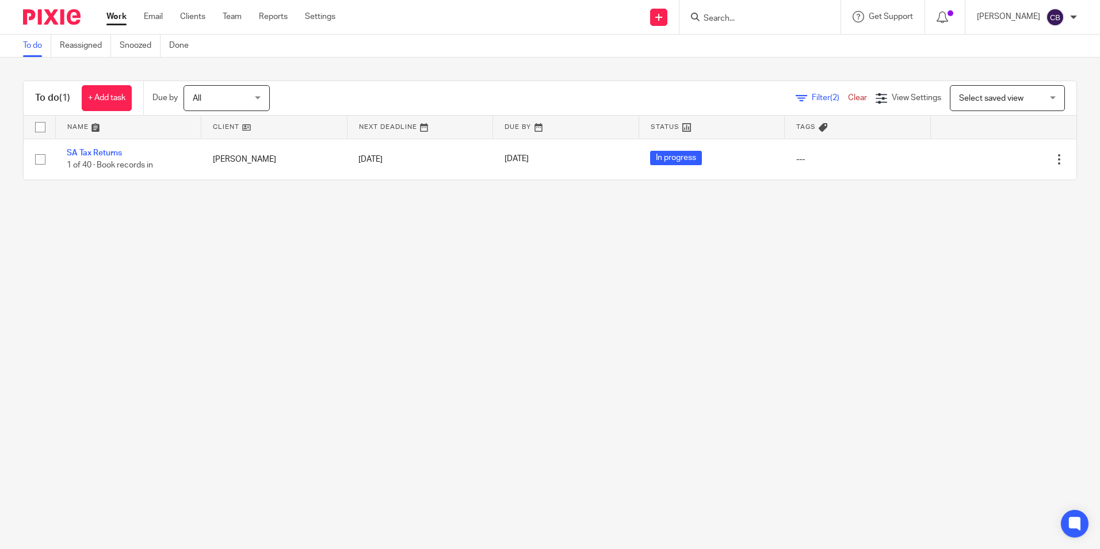
click at [356, 298] on main "To do Reassigned Snoozed Done To do (1) + Add task Due by All All [DATE] [DATE]…" at bounding box center [550, 274] width 1100 height 549
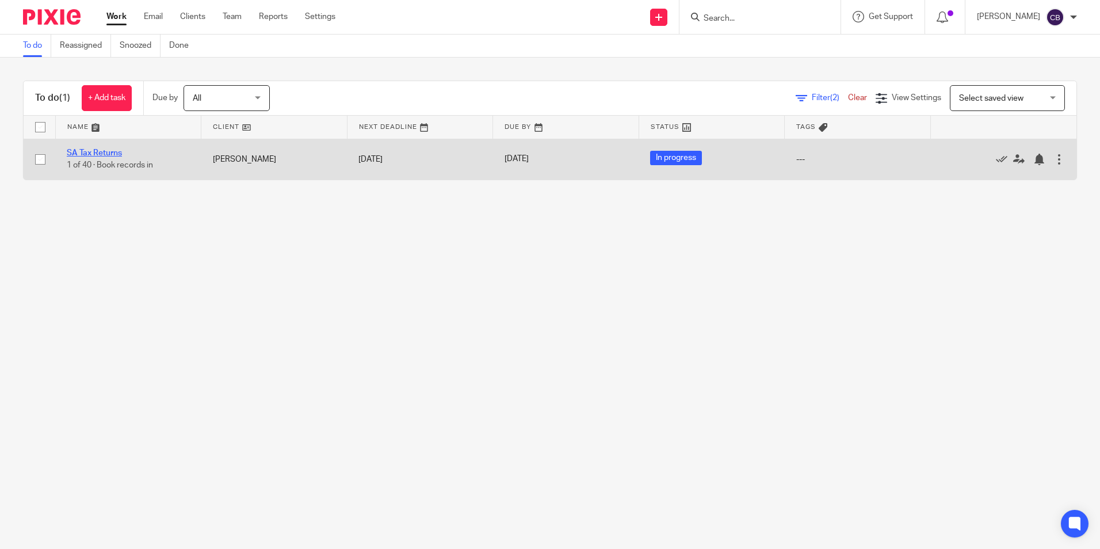
click at [110, 149] on link "SA Tax Returns" at bounding box center [94, 153] width 55 height 8
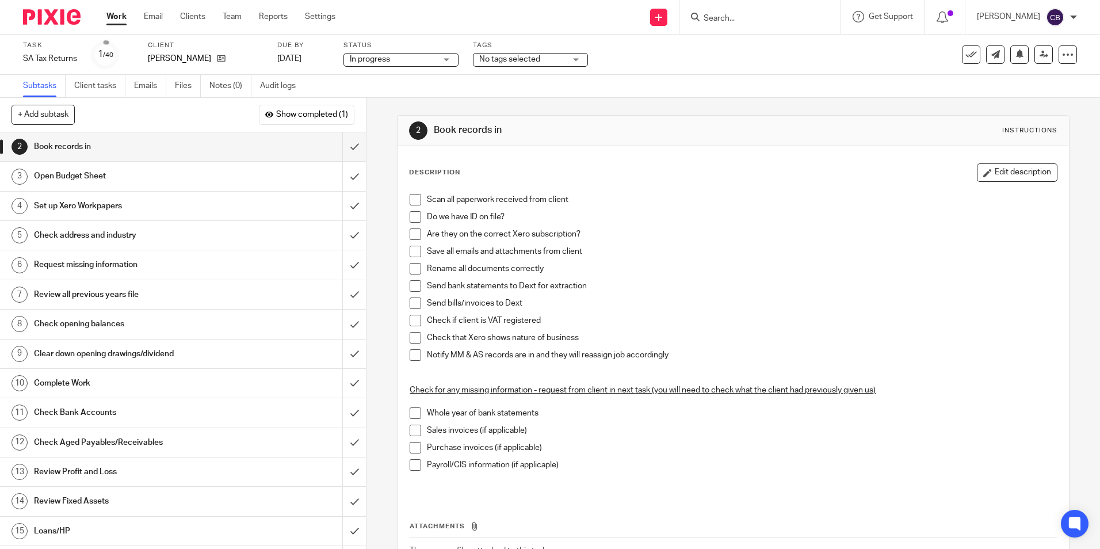
click at [747, 16] on input "Search" at bounding box center [755, 19] width 104 height 10
click at [213, 57] on div "[PERSON_NAME]" at bounding box center [205, 59] width 115 height 12
click at [217, 57] on icon at bounding box center [221, 58] width 9 height 9
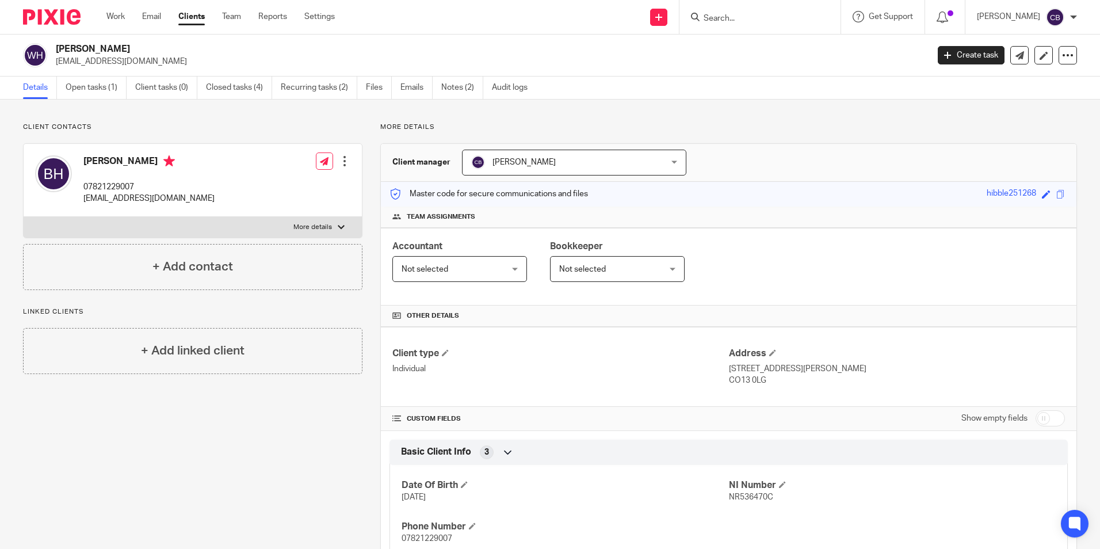
click at [784, 19] on input "Search" at bounding box center [755, 19] width 104 height 10
type input "[PERSON_NAME]"
click at [804, 62] on link at bounding box center [785, 49] width 171 height 26
click at [460, 87] on link "Notes (2)" at bounding box center [462, 88] width 42 height 22
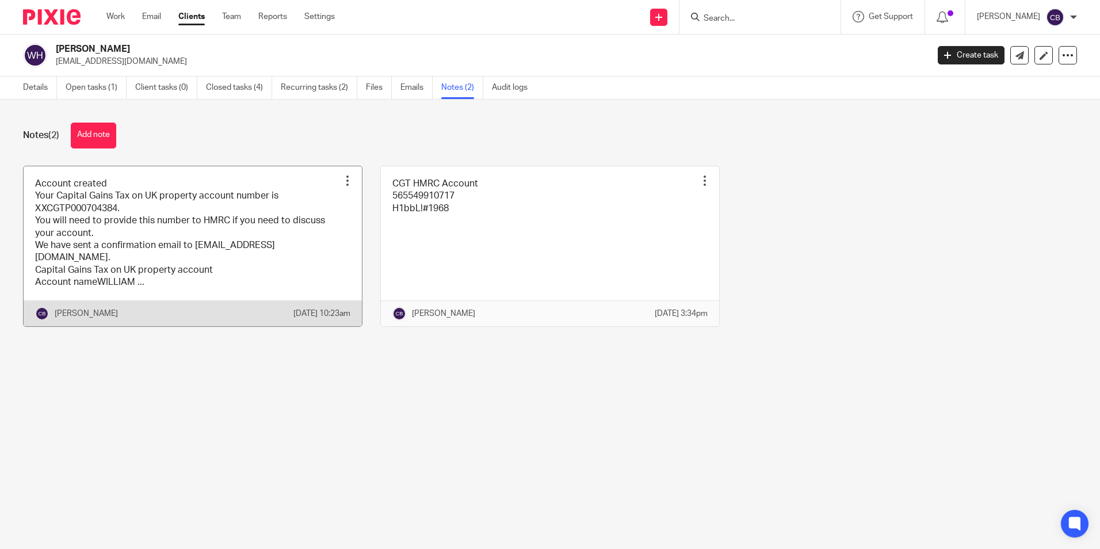
click at [253, 238] on link at bounding box center [193, 246] width 338 height 160
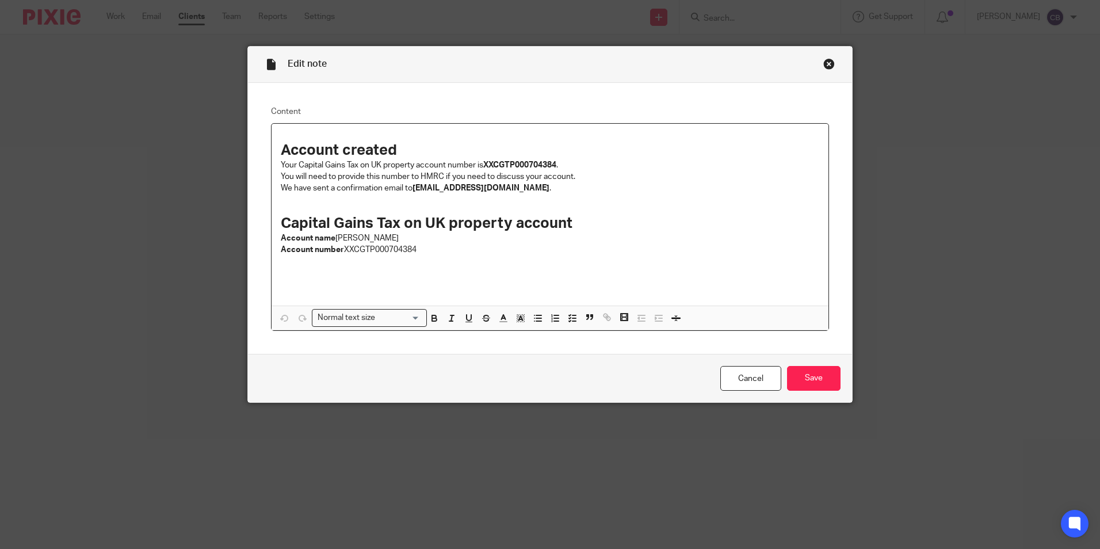
drag, startPoint x: 814, startPoint y: 380, endPoint x: 677, endPoint y: 366, distance: 137.1
click at [814, 380] on input "Save" at bounding box center [814, 378] width 54 height 25
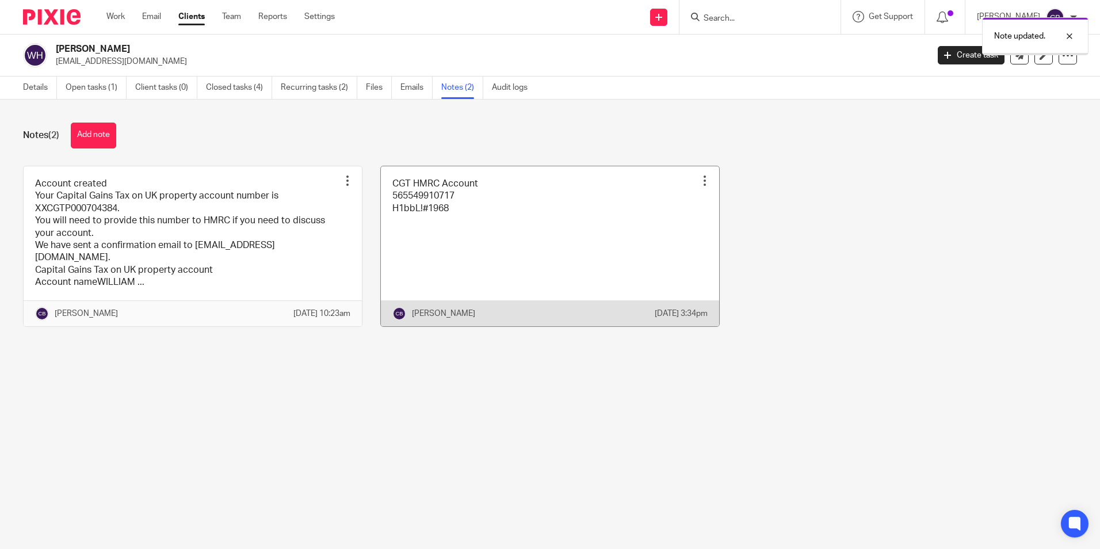
click at [422, 215] on link at bounding box center [550, 246] width 338 height 160
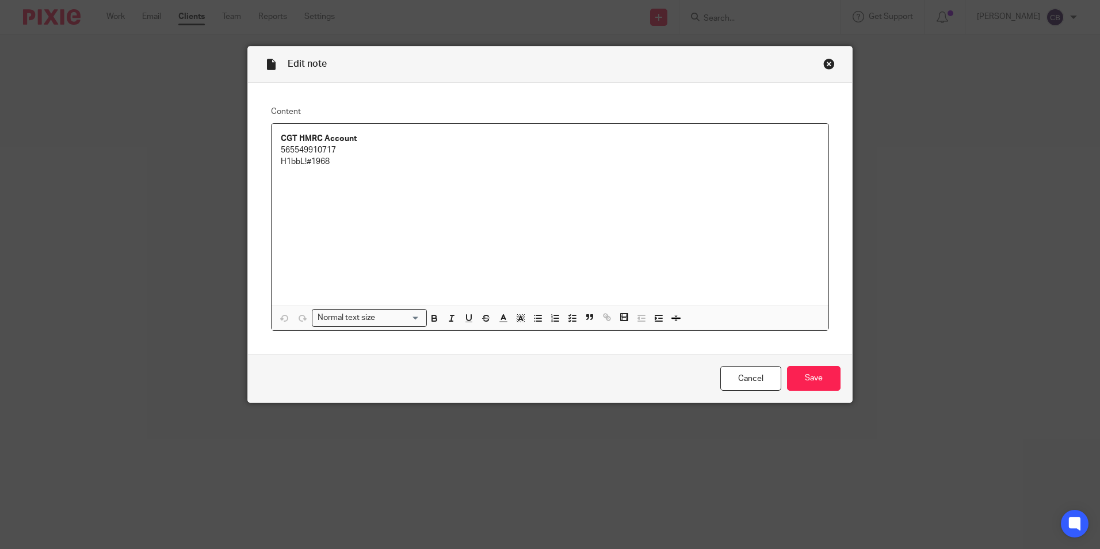
click at [308, 150] on p "565549910717" at bounding box center [550, 150] width 539 height 12
copy p "565549910717"
drag, startPoint x: 300, startPoint y: 160, endPoint x: 268, endPoint y: 161, distance: 32.2
click at [272, 161] on div "CGT HMRC Account 565549910717 H1bbL!#1968" at bounding box center [550, 215] width 557 height 182
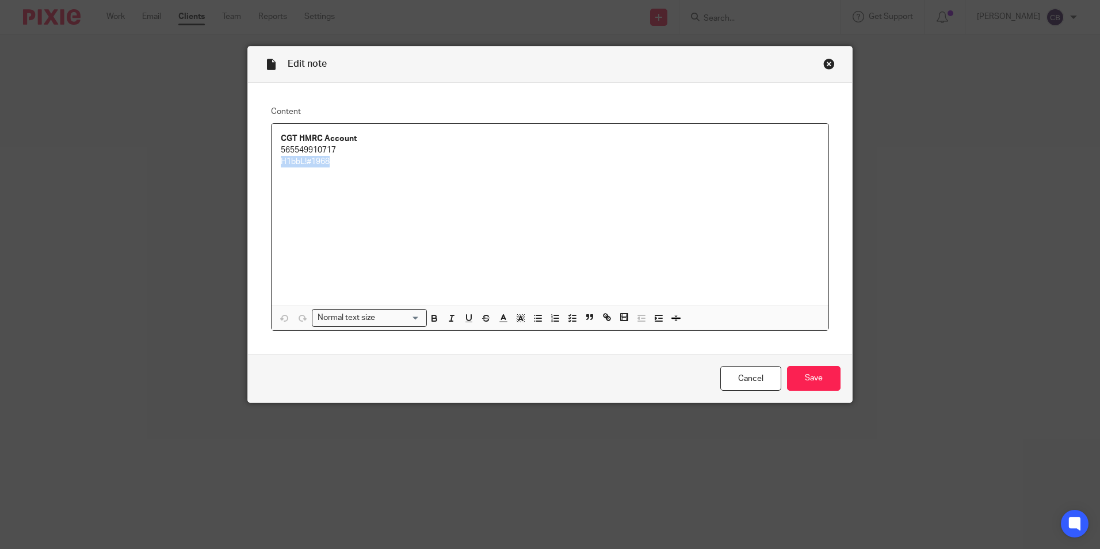
copy p "H1bbL!#1968"
